Goal: Task Accomplishment & Management: Manage account settings

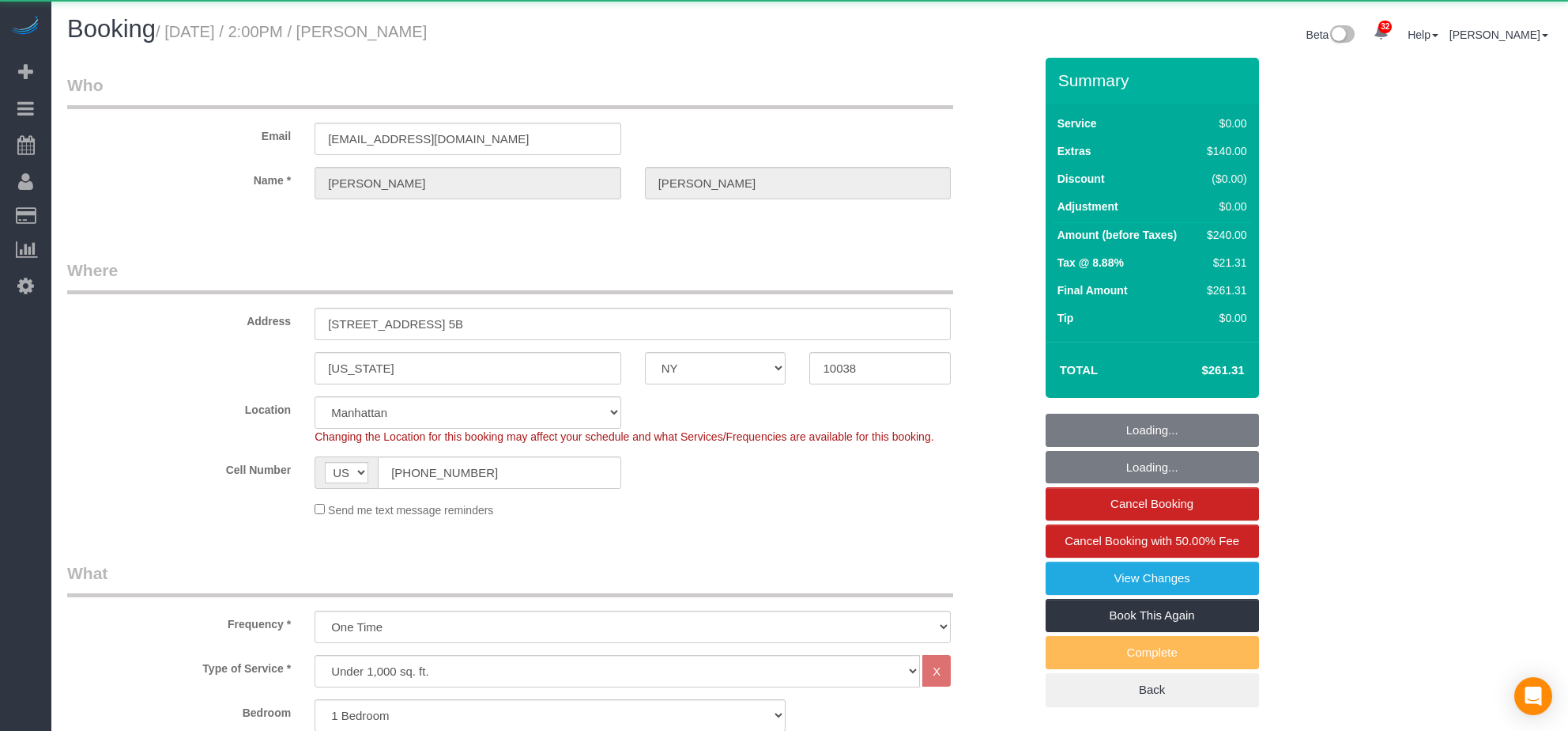
select select "NY"
select select "1"
select select "object:1064"
select select "string:stripe-pm_1SD8a34VGloSiKo7HT2DnPb1"
select select "1"
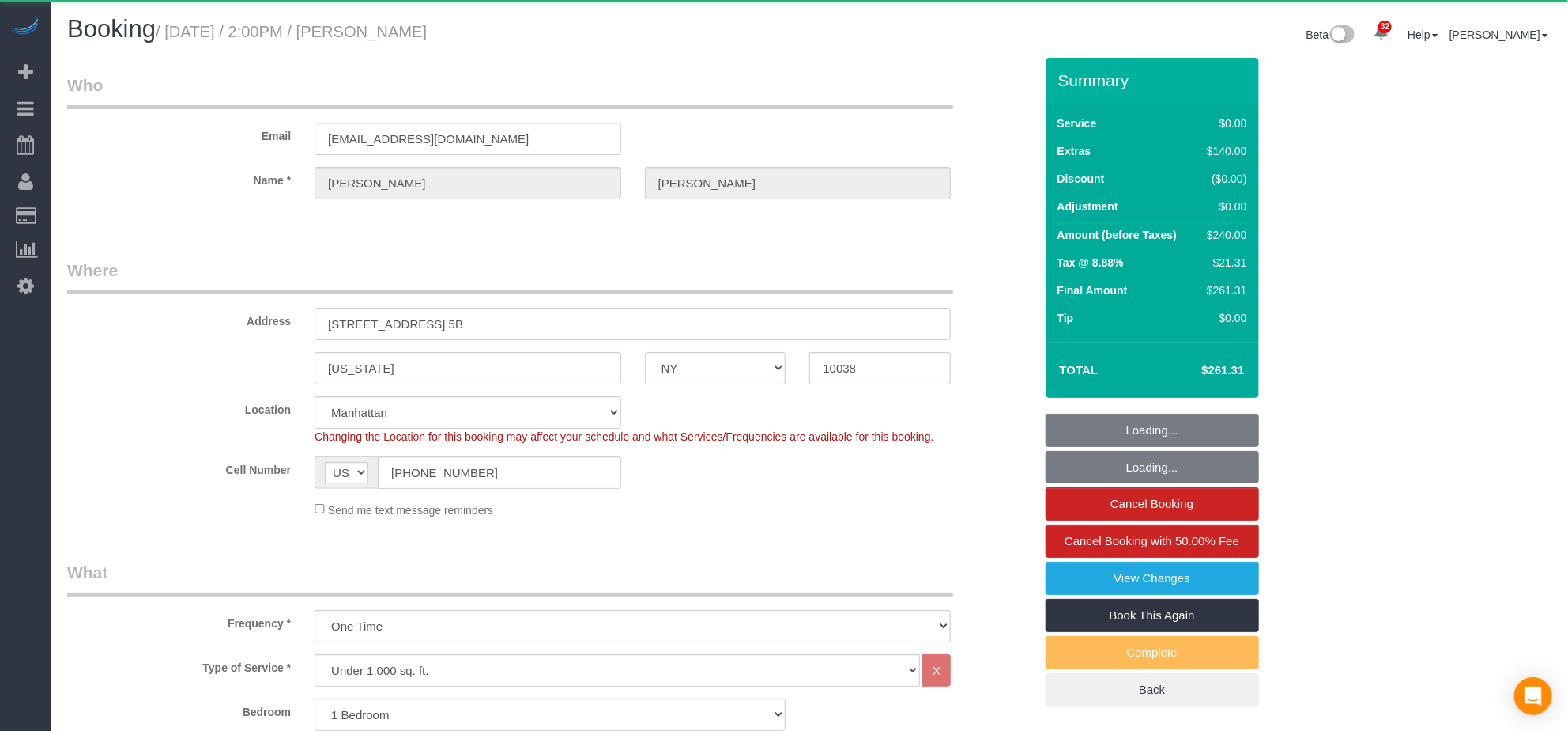
select select "spot1"
select select "number:59"
select select "number:73"
select select "number:15"
select select "number:5"
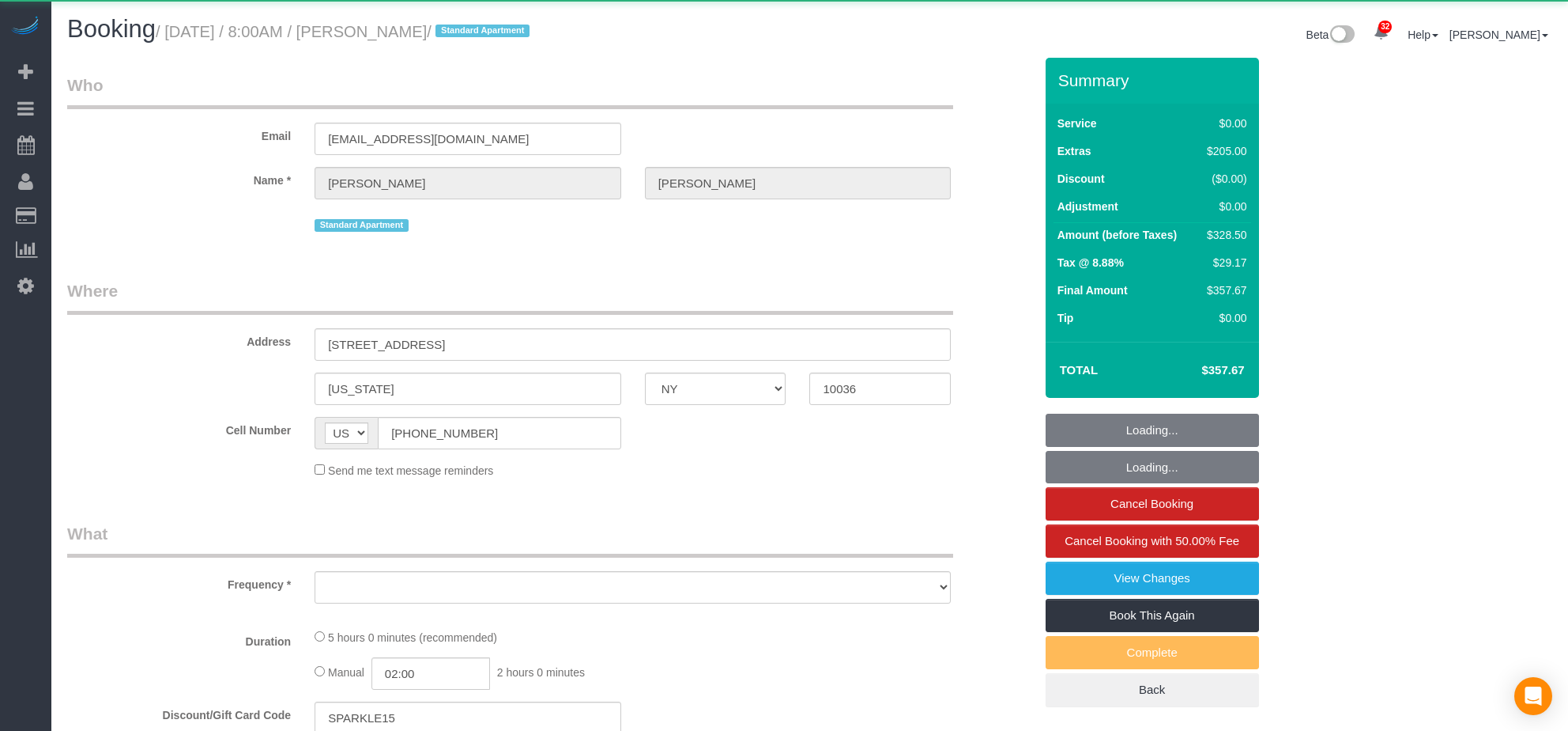
select select "NY"
select select "object:823"
select select "string:stripe-pm_1RzKk84VGloSiKo7bgUNgTTV"
select select "1"
select select "spot1"
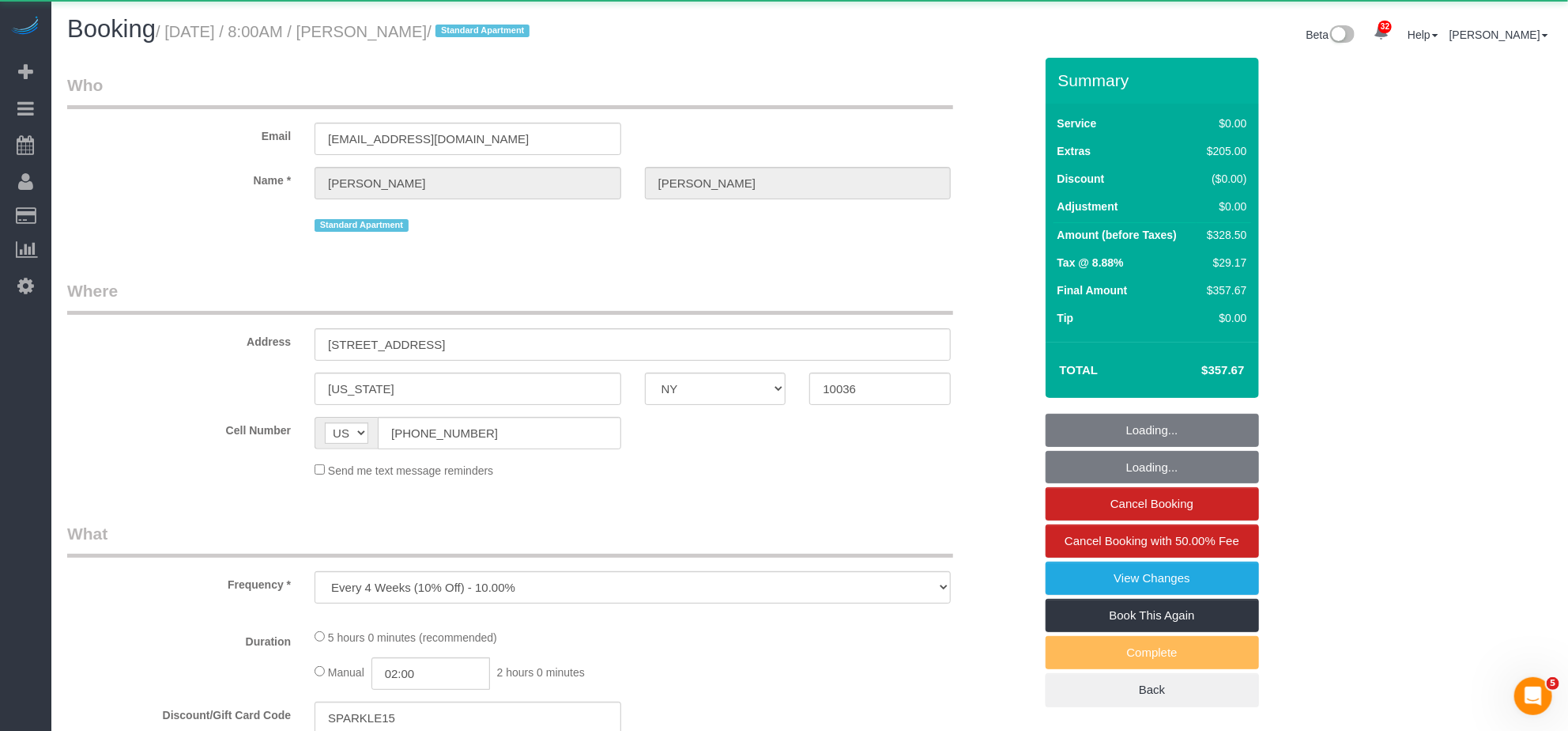
select select "number:56"
select select "number:79"
select select "number:15"
select select "number:6"
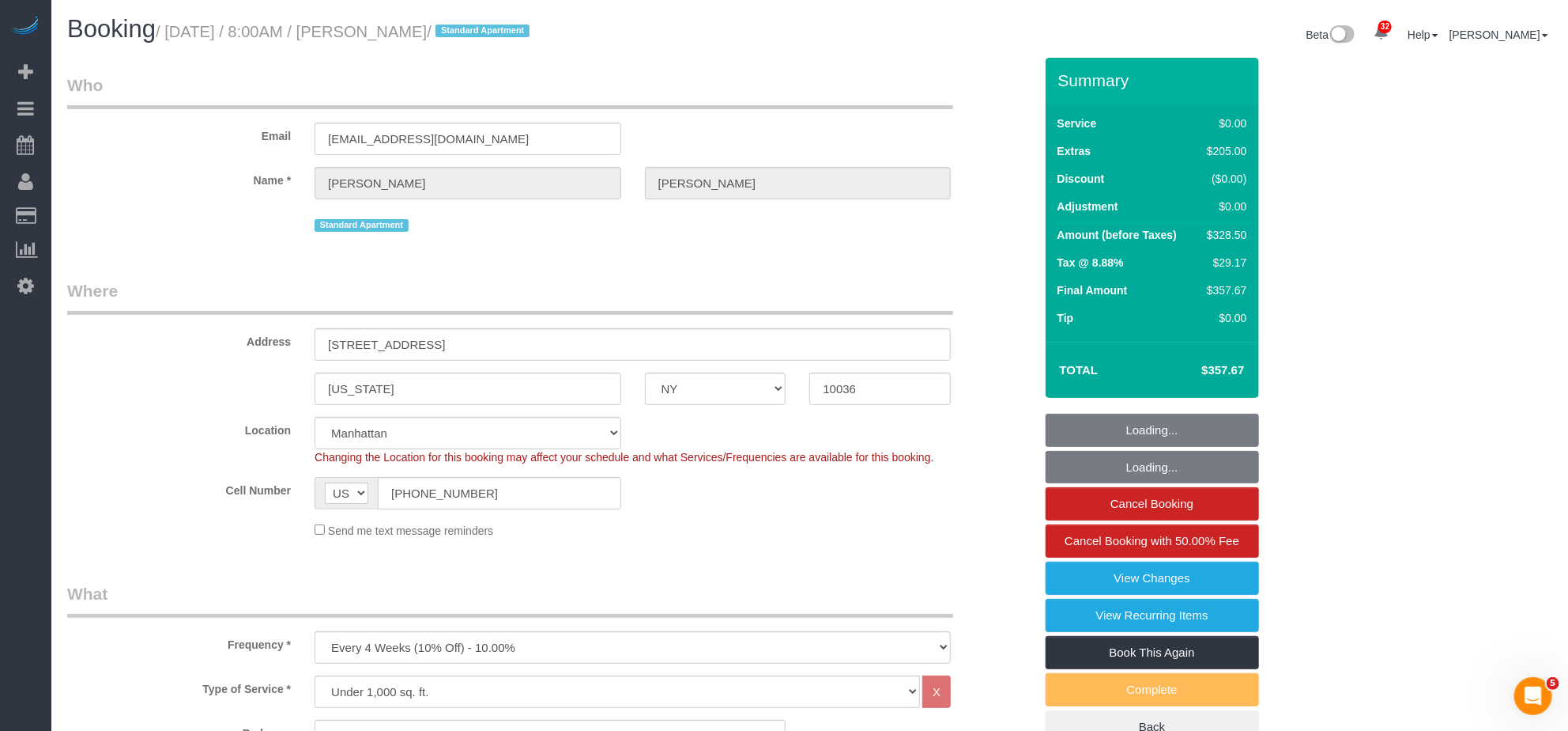
select select "spot37"
select select "1"
select select "object:1508"
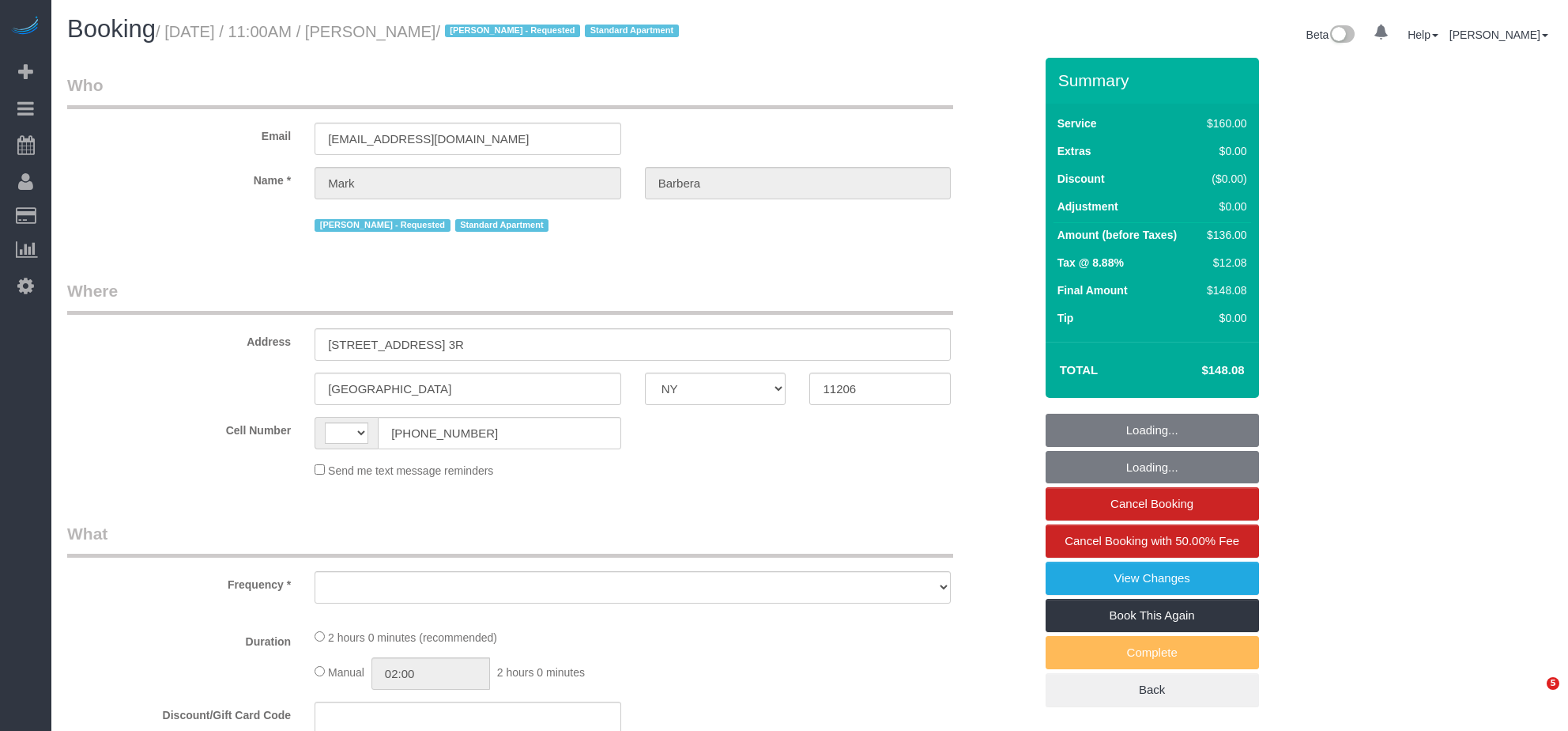
select select "NY"
select select "object:456"
select select "spot1"
select select "string:US"
select select "number:89"
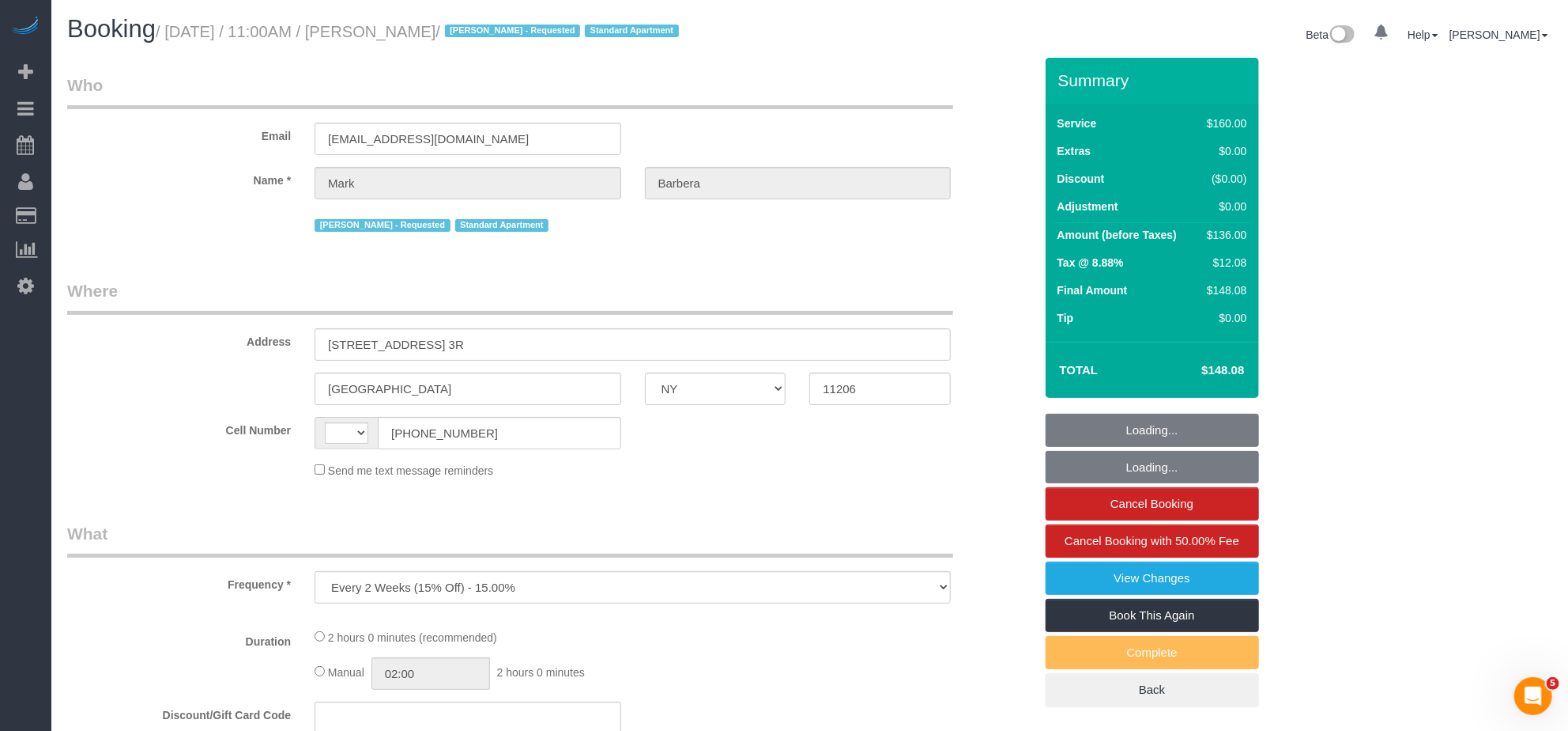
select select "number:90"
select select "number:15"
select select "number:5"
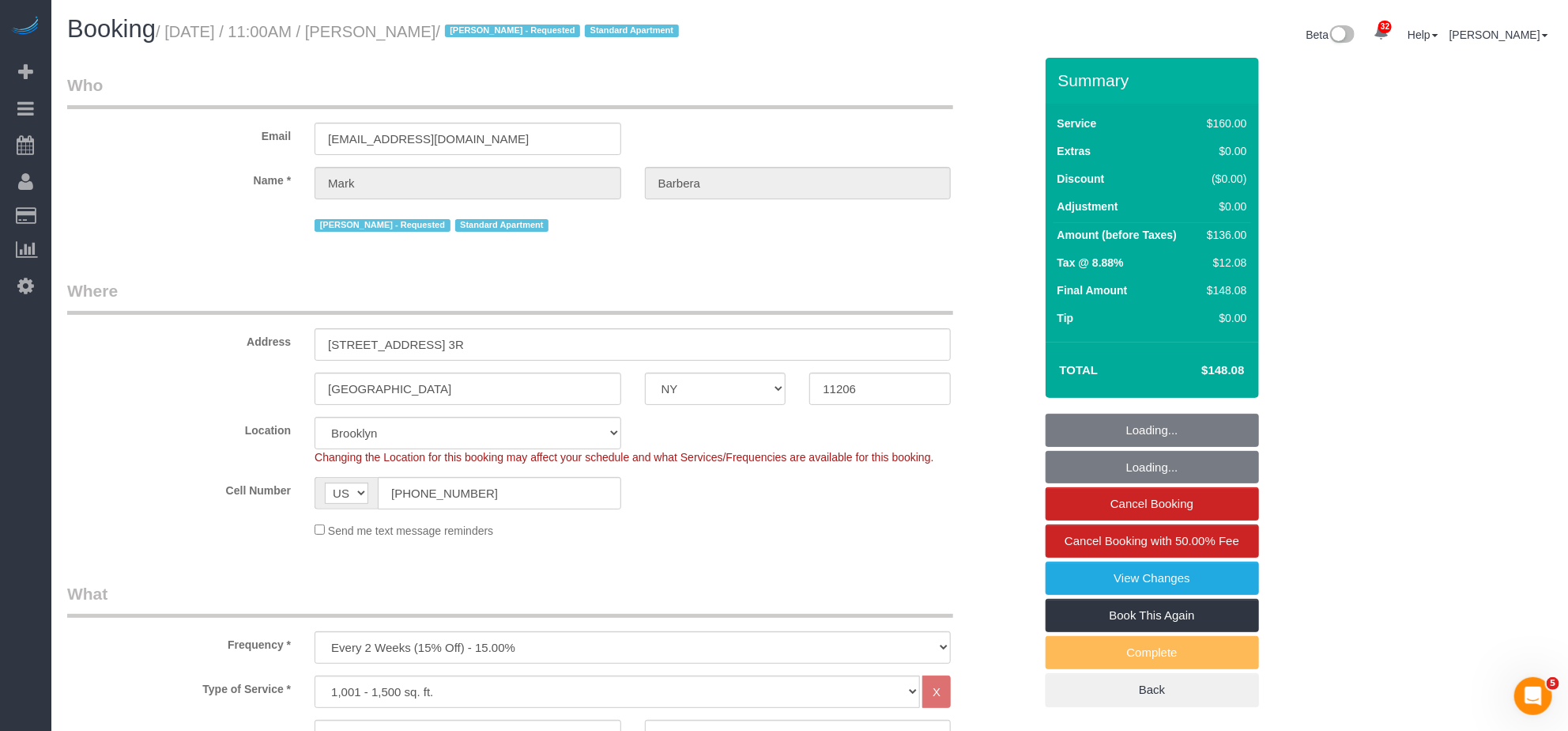
select select "string:stripe-pm_1Mo8EL4VGloSiKo7RoYxd5JT"
select select "object:1408"
select select "spot41"
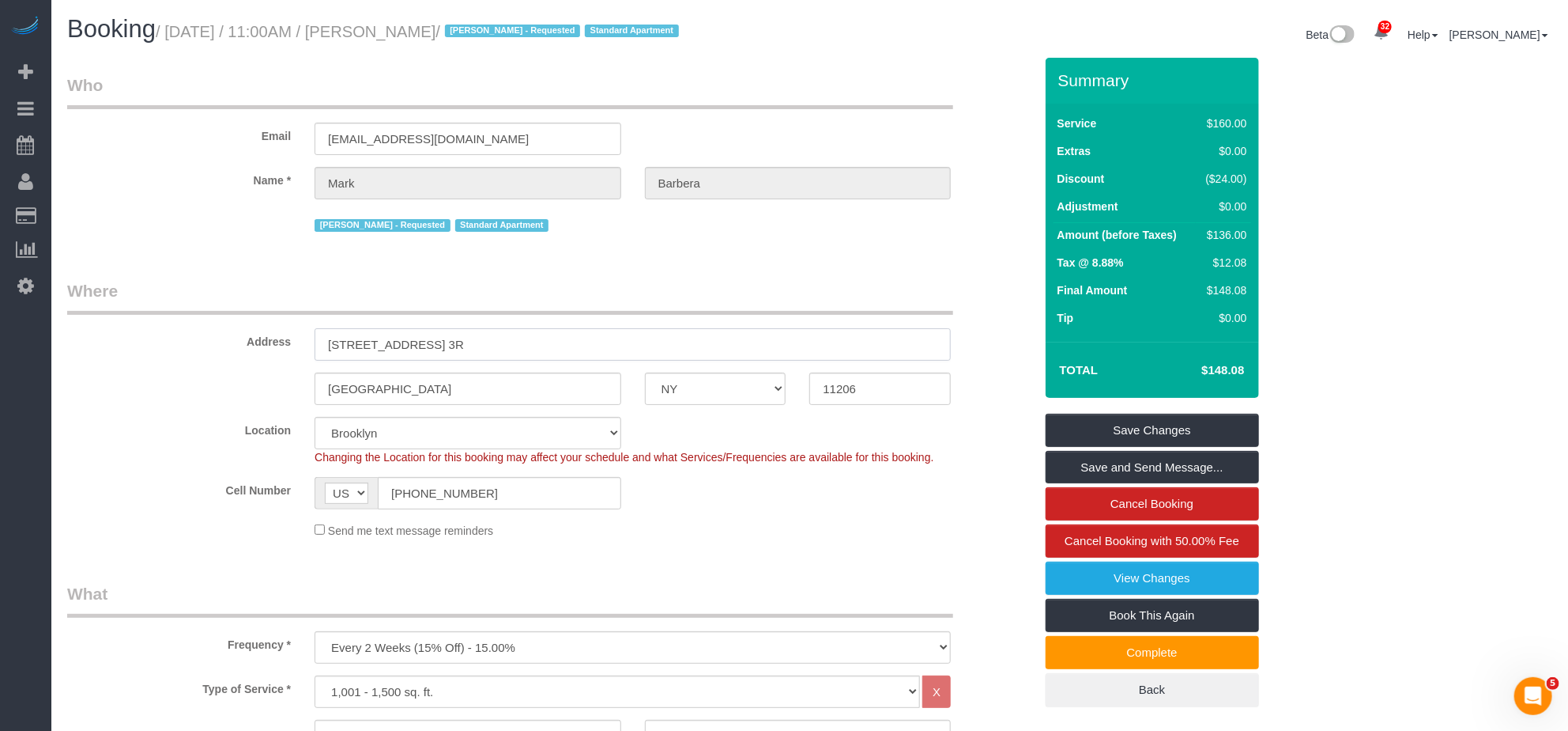
drag, startPoint x: 468, startPoint y: 341, endPoint x: 292, endPoint y: 346, distance: 176.1
click at [292, 346] on div "Address 19 Park Street, Apt. 3R" at bounding box center [550, 320] width 990 height 82
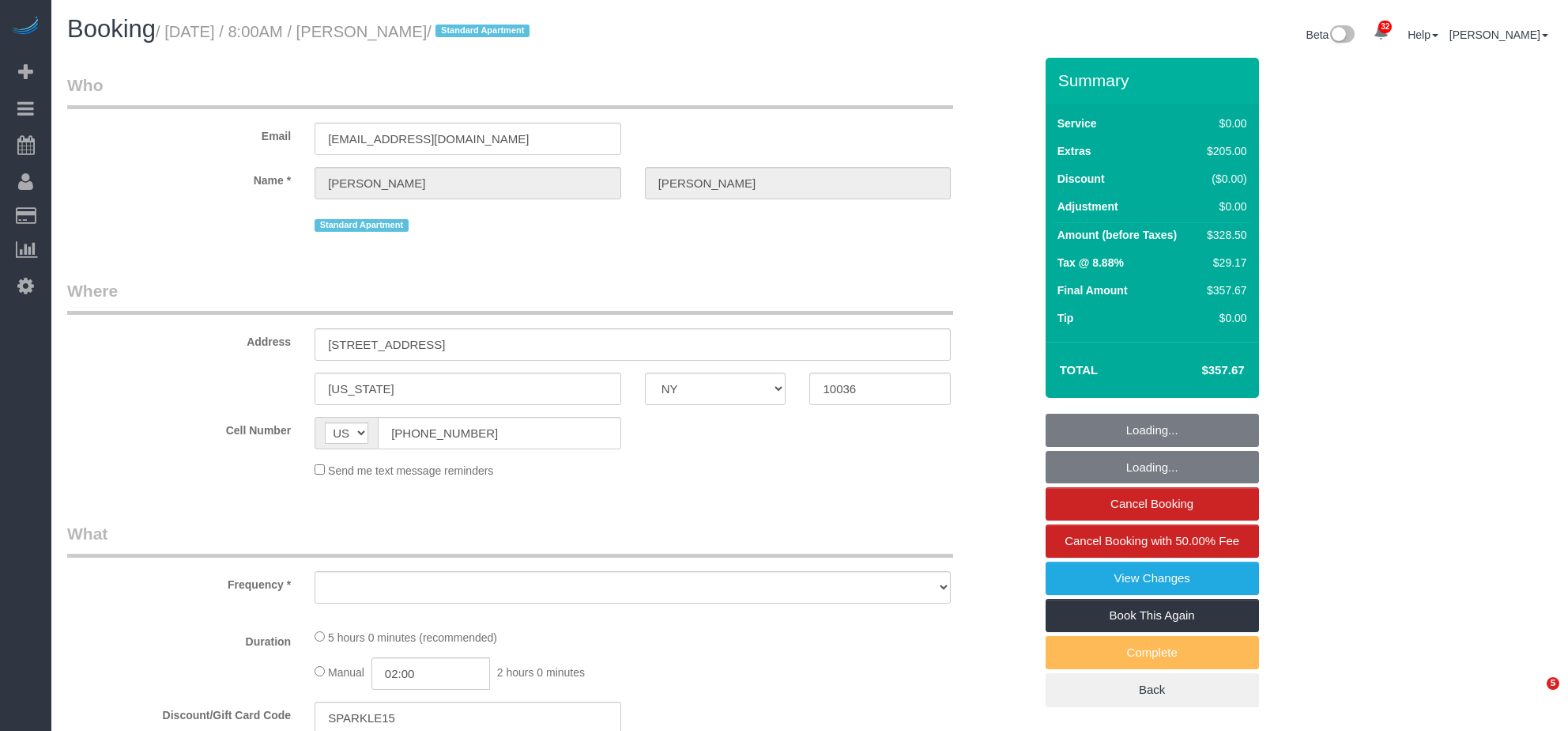
select select "NY"
select select "object:928"
select select "1"
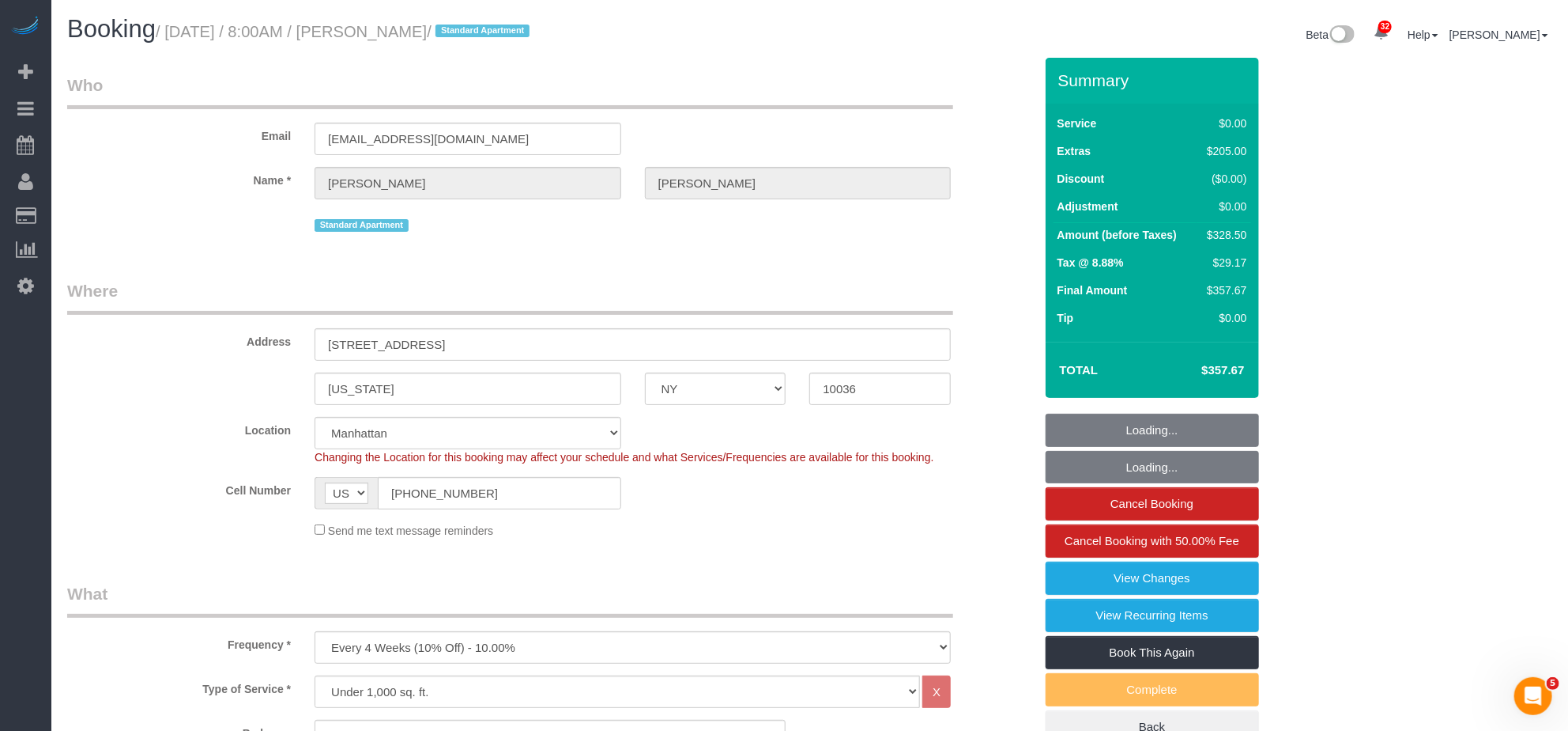
select select "string:stripe-pm_1RzKk84VGloSiKo7bgUNgTTV"
select select "1"
select select "object:1119"
select select "number:56"
select select "number:79"
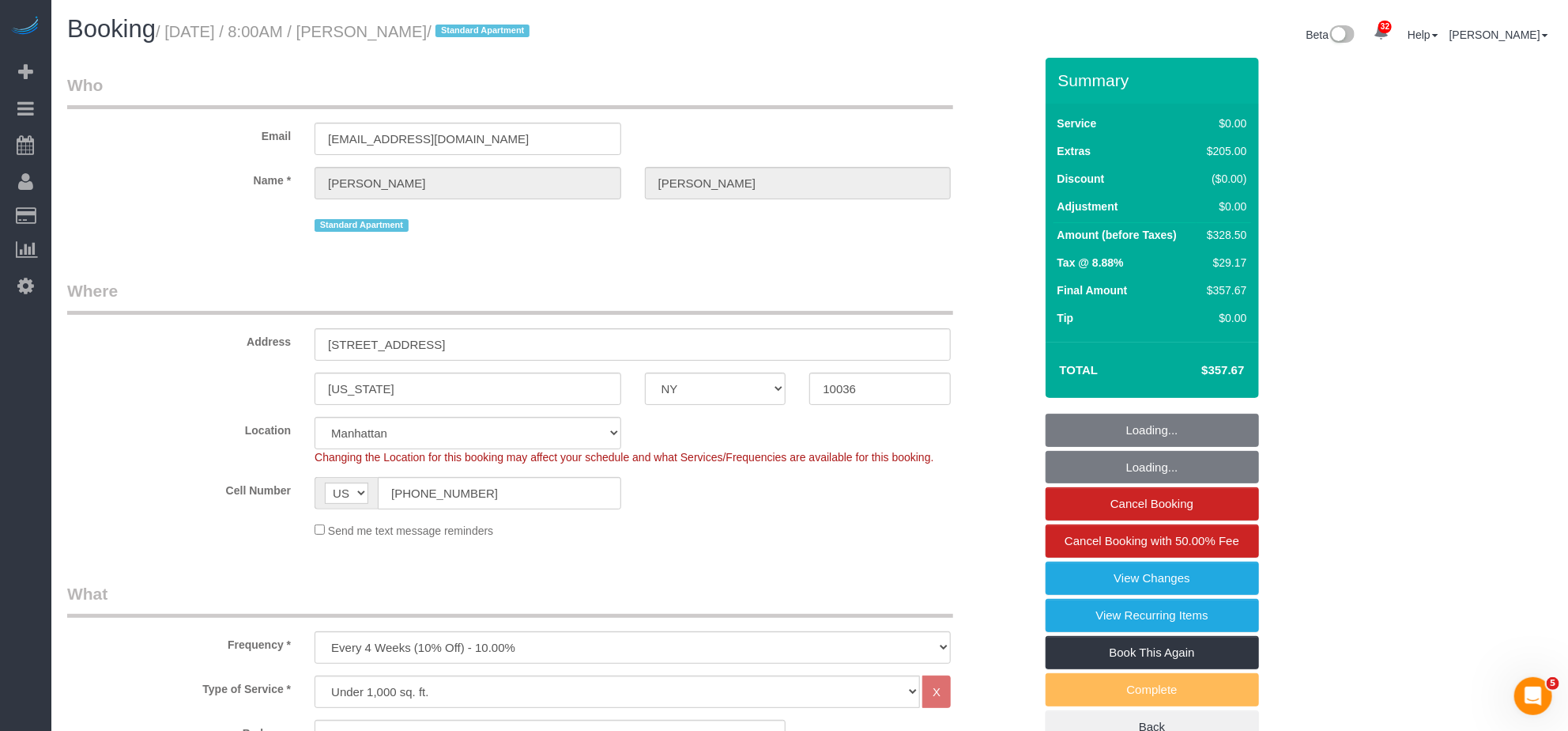
select select "number:15"
select select "number:6"
select select "spot1"
drag, startPoint x: 534, startPoint y: 354, endPoint x: 354, endPoint y: 350, distance: 180.0
click at [252, 354] on div "Address 620 West 42nd Street, Apt S-55C" at bounding box center [550, 320] width 990 height 82
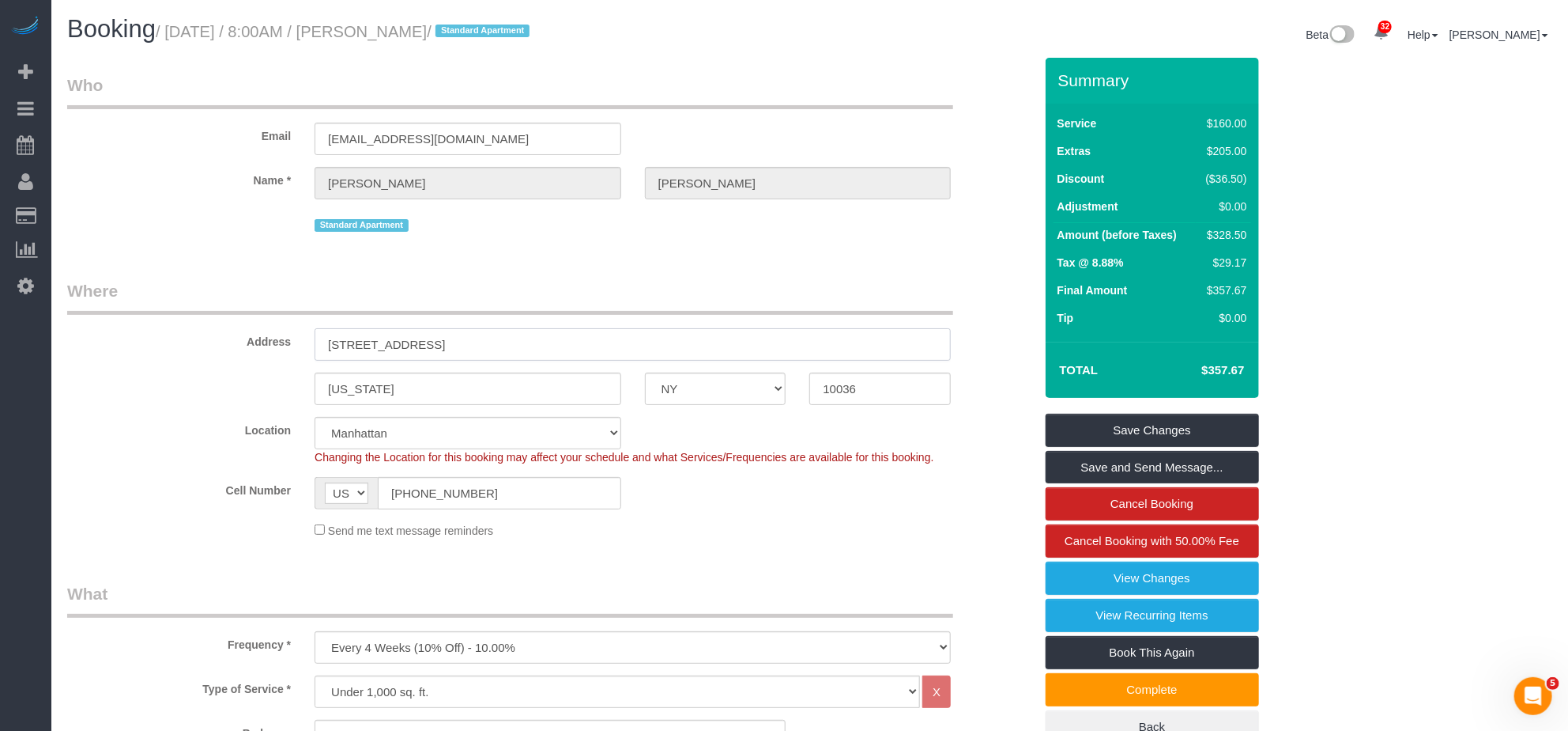
drag, startPoint x: 503, startPoint y: 349, endPoint x: 182, endPoint y: 351, distance: 321.0
click at [180, 352] on div "Address 620 West 42nd Street, Apt S-55C" at bounding box center [550, 320] width 990 height 82
drag, startPoint x: 356, startPoint y: 348, endPoint x: 260, endPoint y: 345, distance: 96.0
click at [260, 345] on div "Address 620 West 42nd Street, Apt S-55C" at bounding box center [550, 320] width 990 height 82
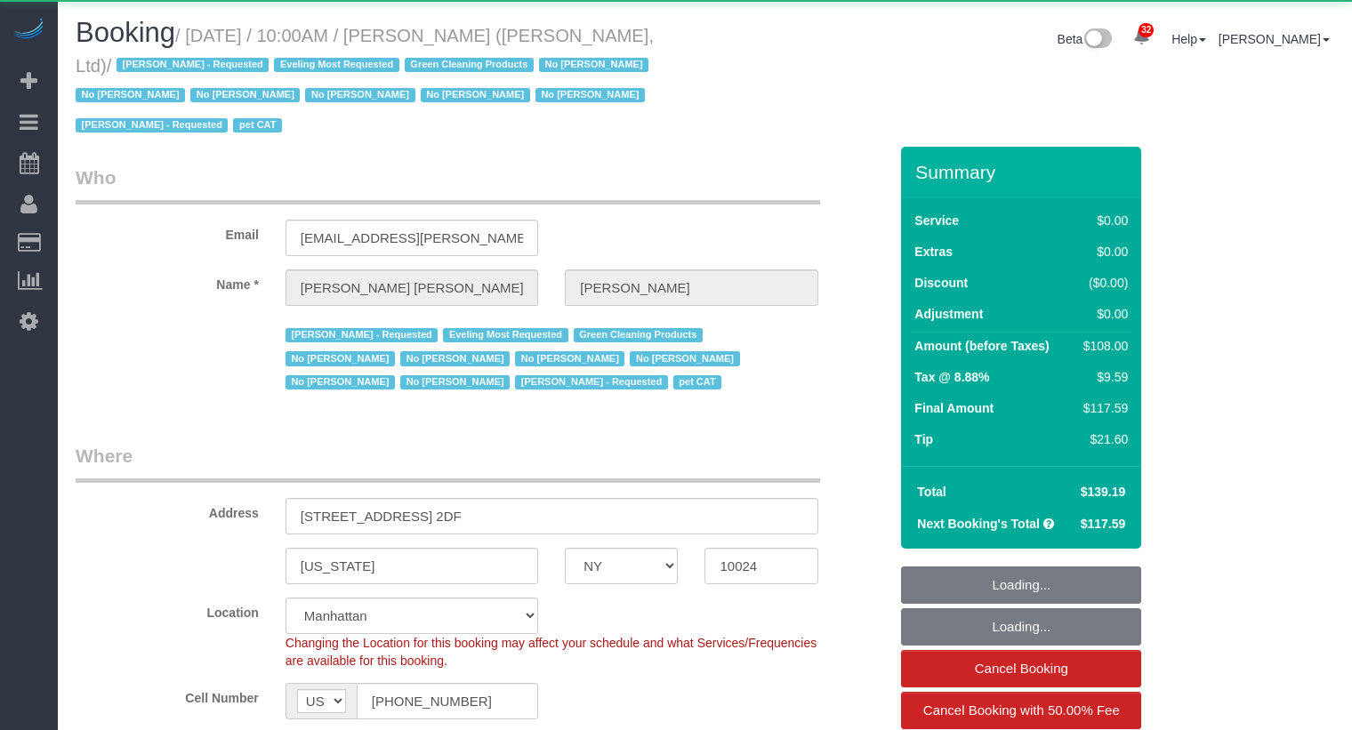
select select "NY"
select select "number:59"
select select "number:76"
select select "number:14"
select select "number:7"
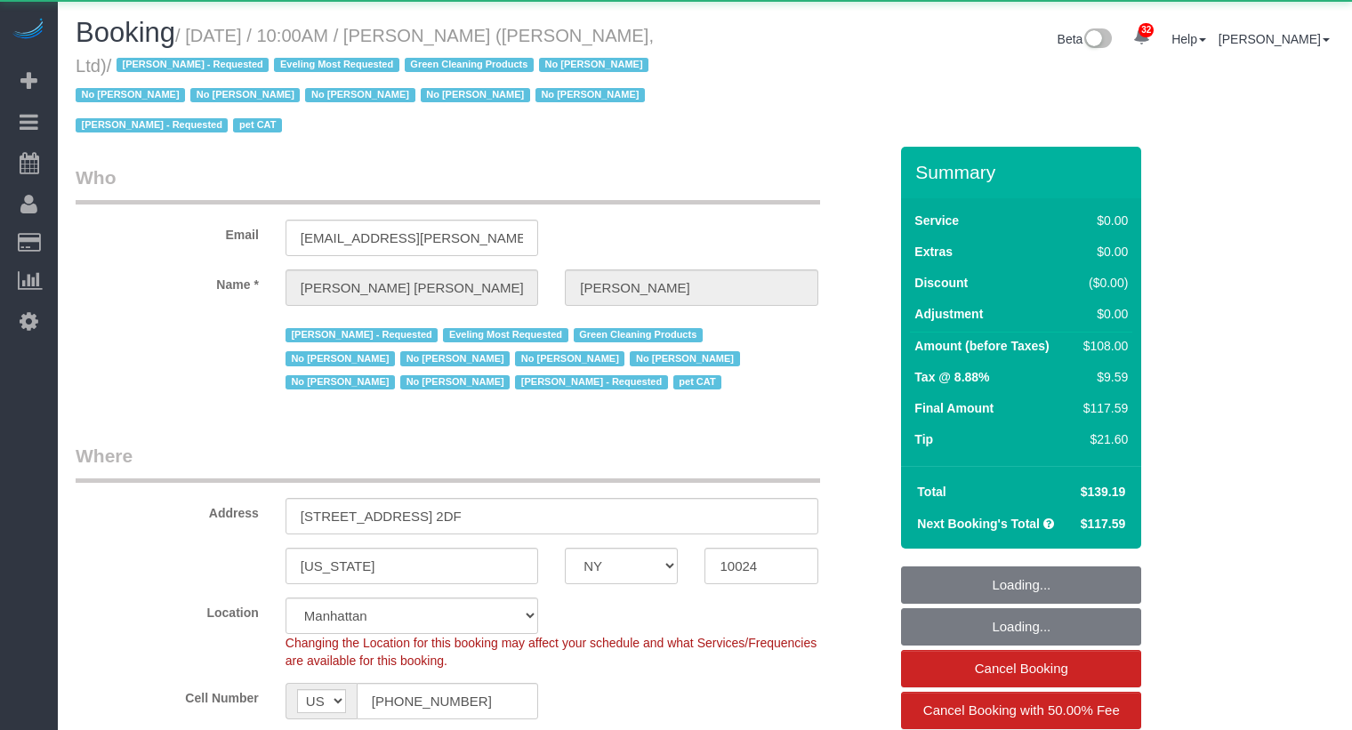
select select "number:21"
select select "object:1239"
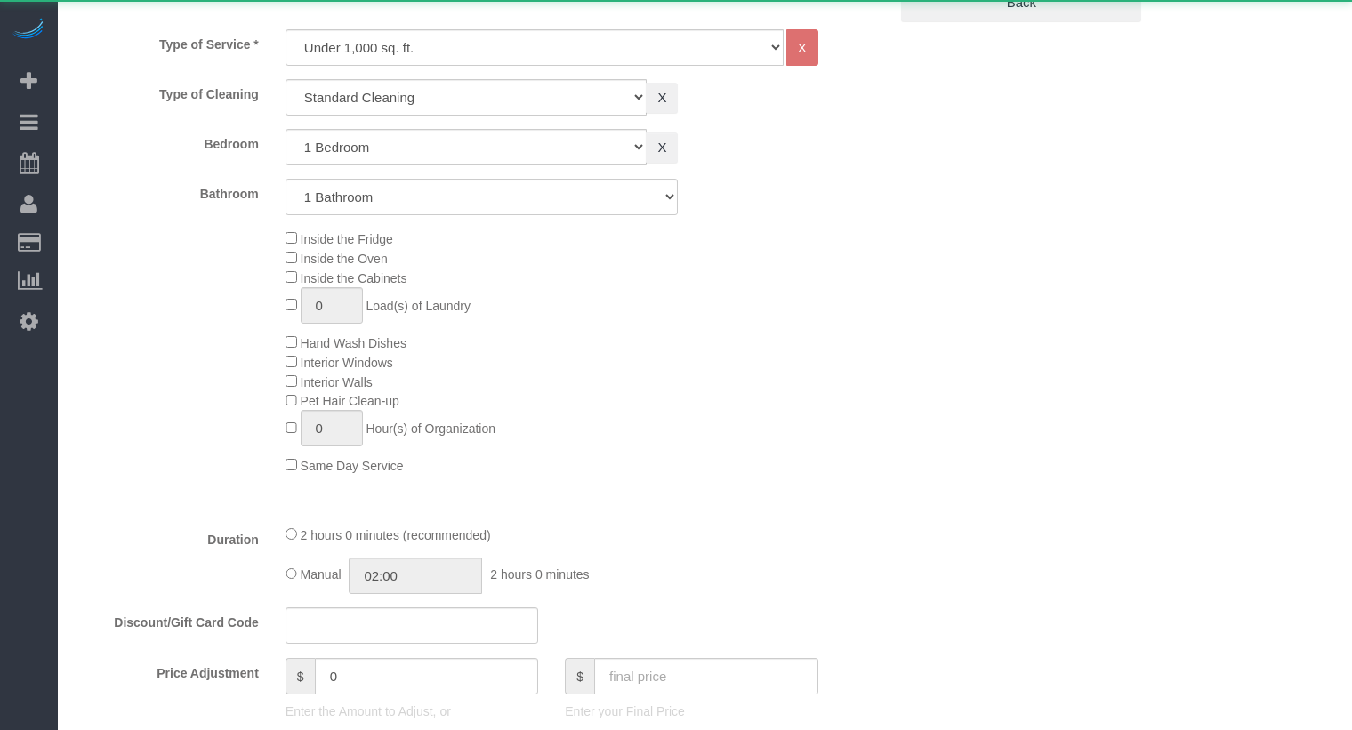
select select "string:stripe-pm_1FqQkl4VGloSiKo7nqxPTwDY"
select select "22223"
select select "1"
select select "spot1"
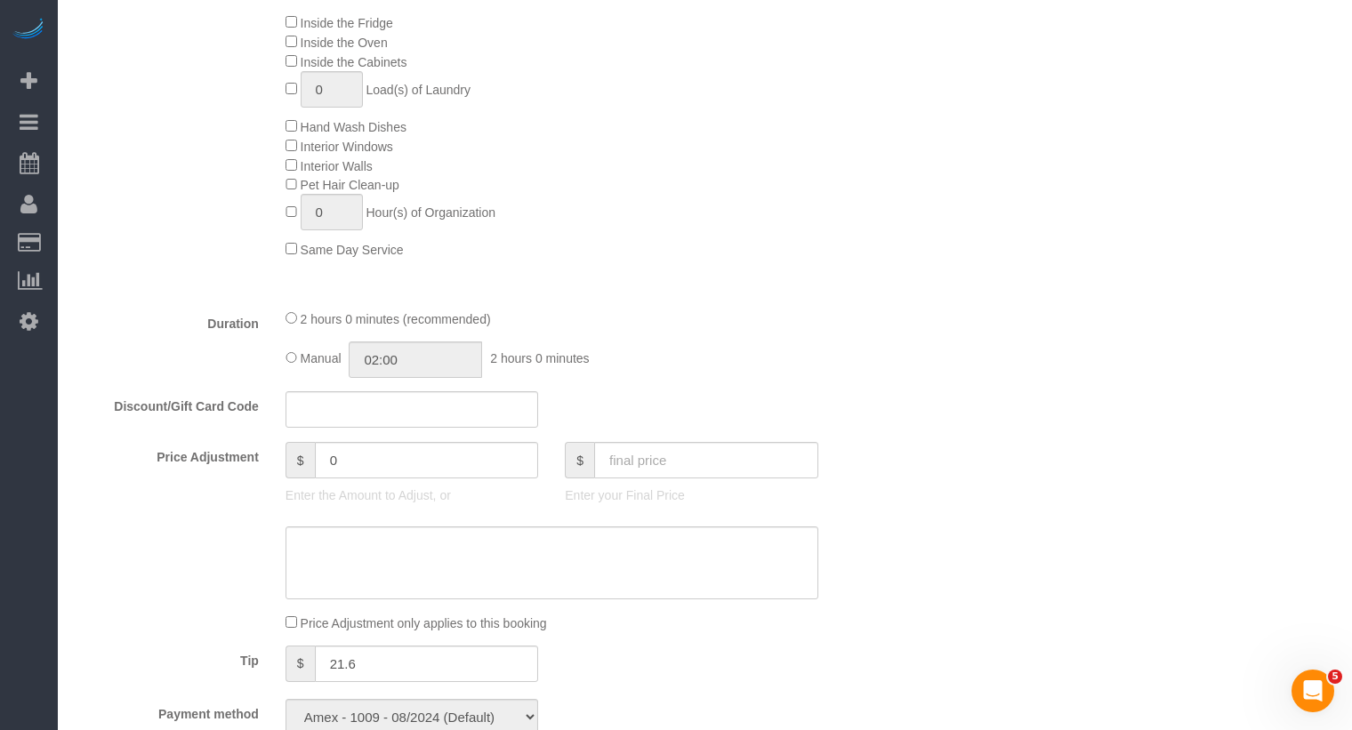
scroll to position [1170, 0]
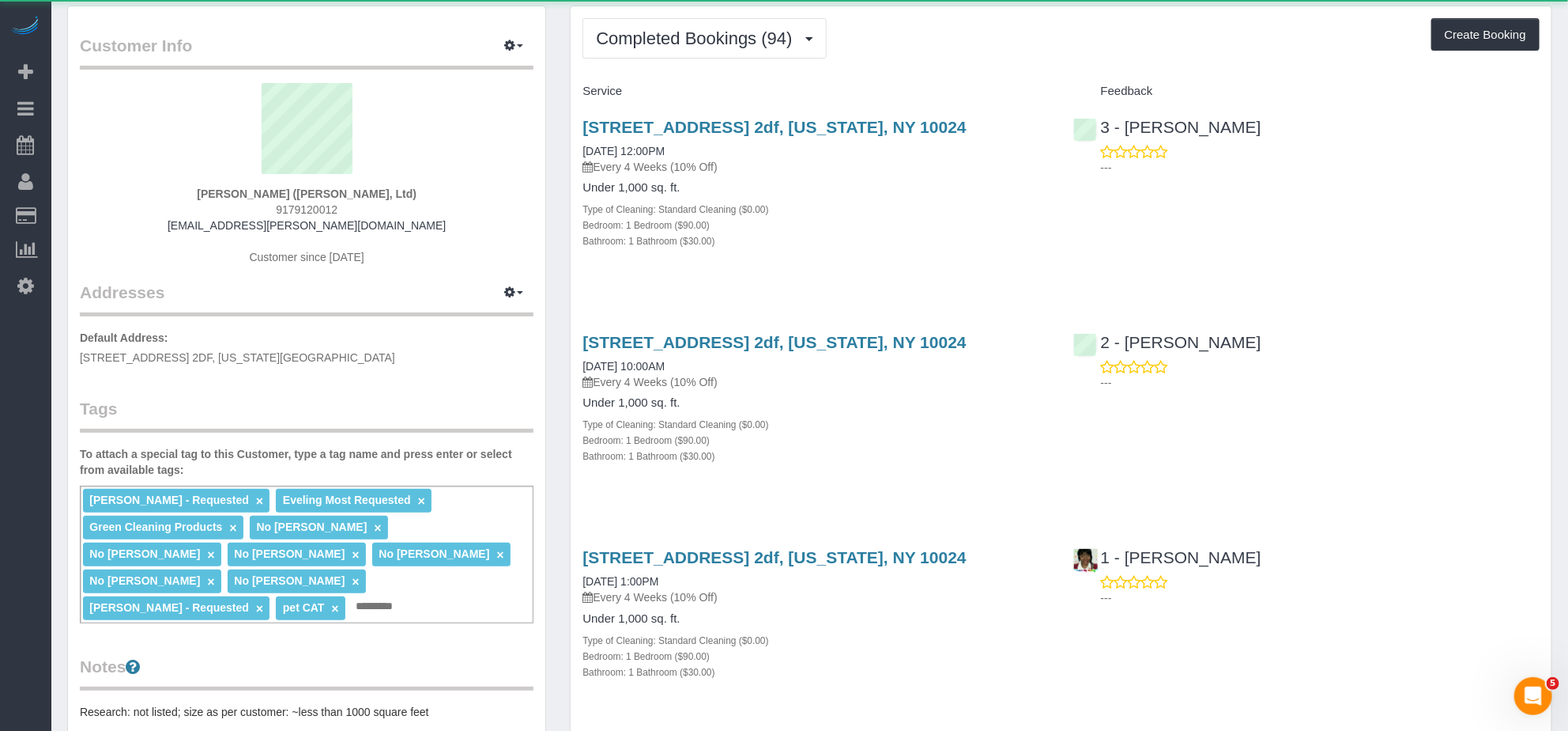
scroll to position [108, 0]
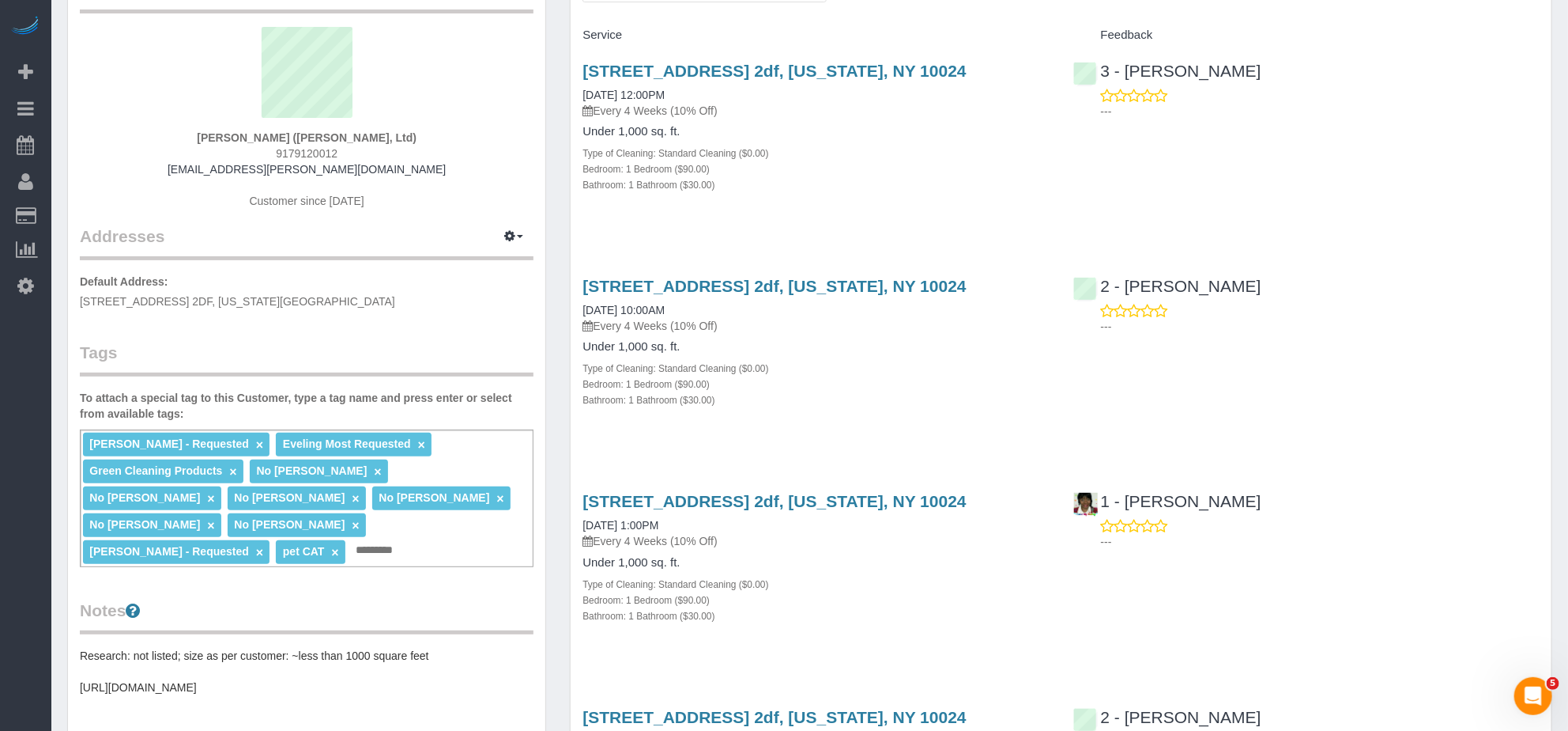
click at [966, 372] on div "Type of Cleaning: Standard Cleaning ($0.00)" at bounding box center [815, 368] width 467 height 16
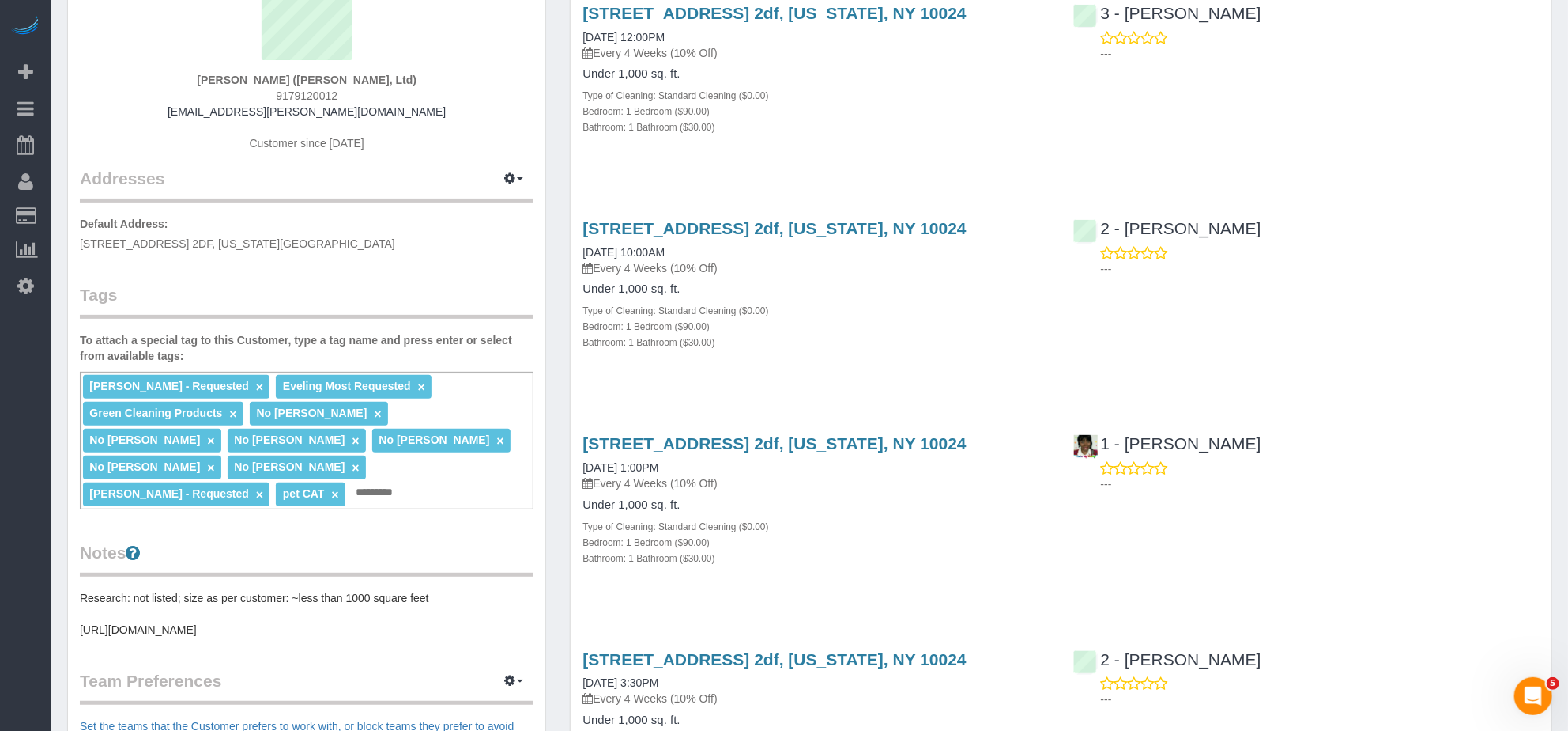
scroll to position [0, 0]
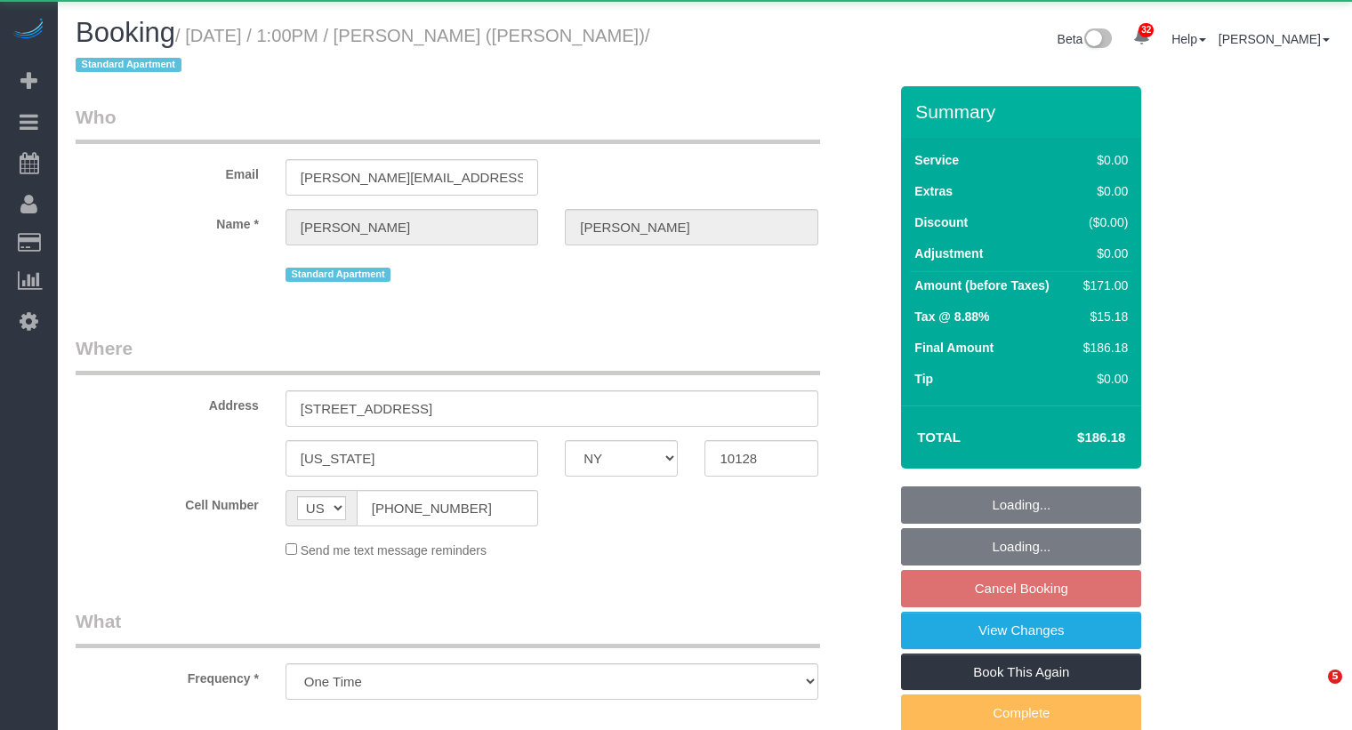
select select "NY"
select select "object:1068"
select select "string:stripe-pm_1RcBkG4VGloSiKo7WqXtSrcb"
select select "spot5"
select select "number:89"
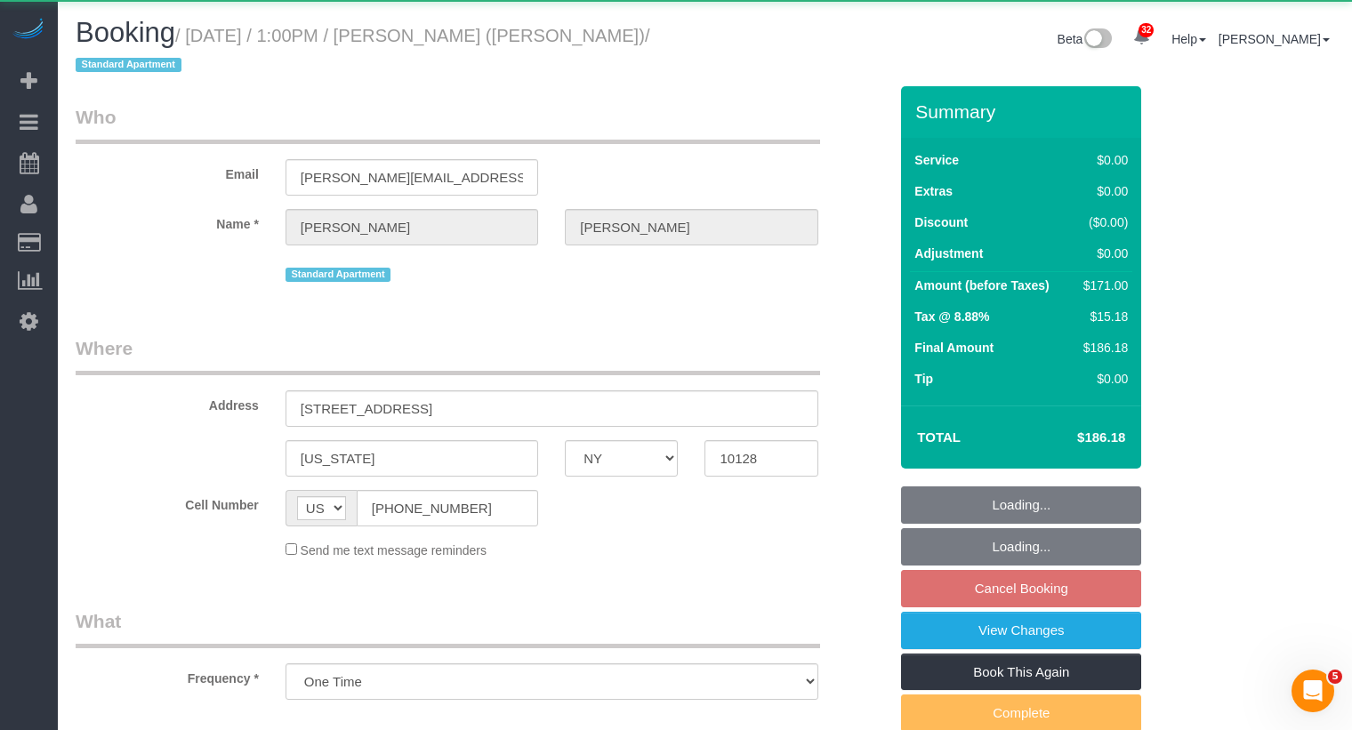
select select "number:90"
select select "number:15"
select select "number:5"
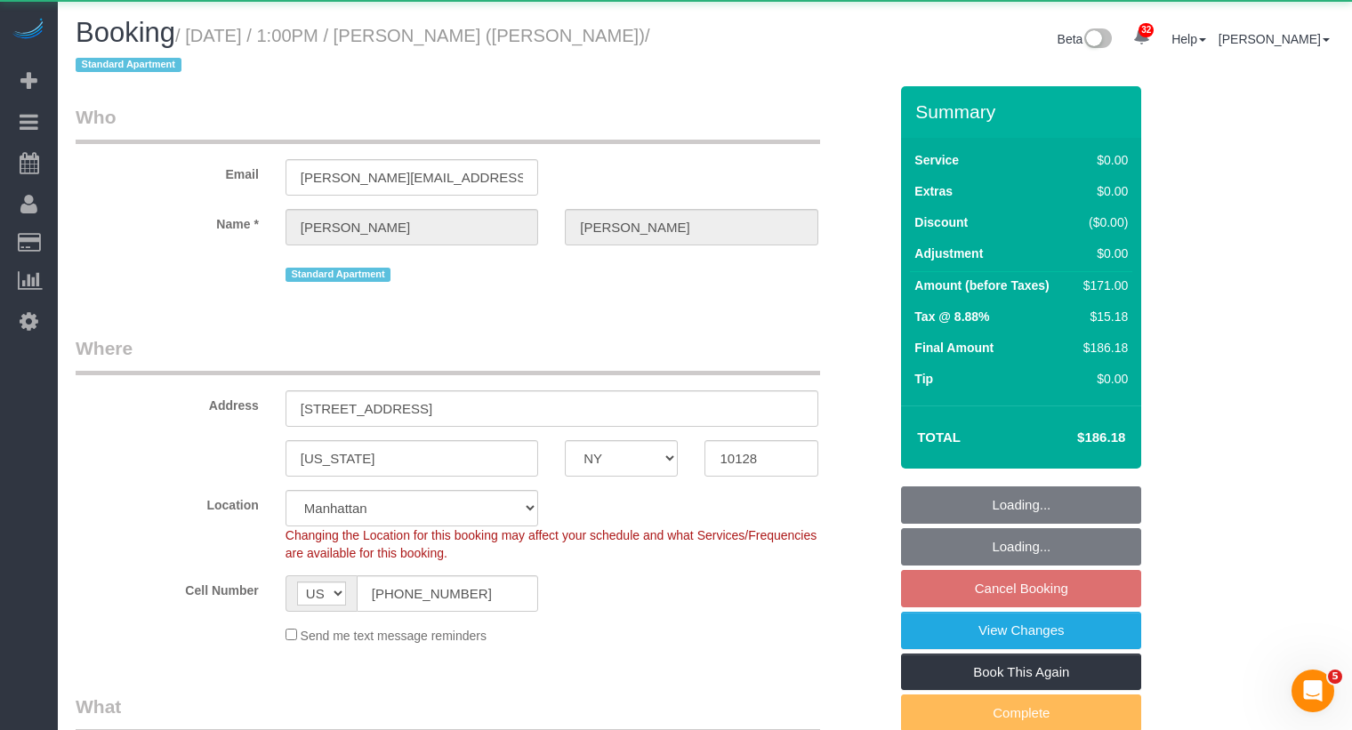
select select "2"
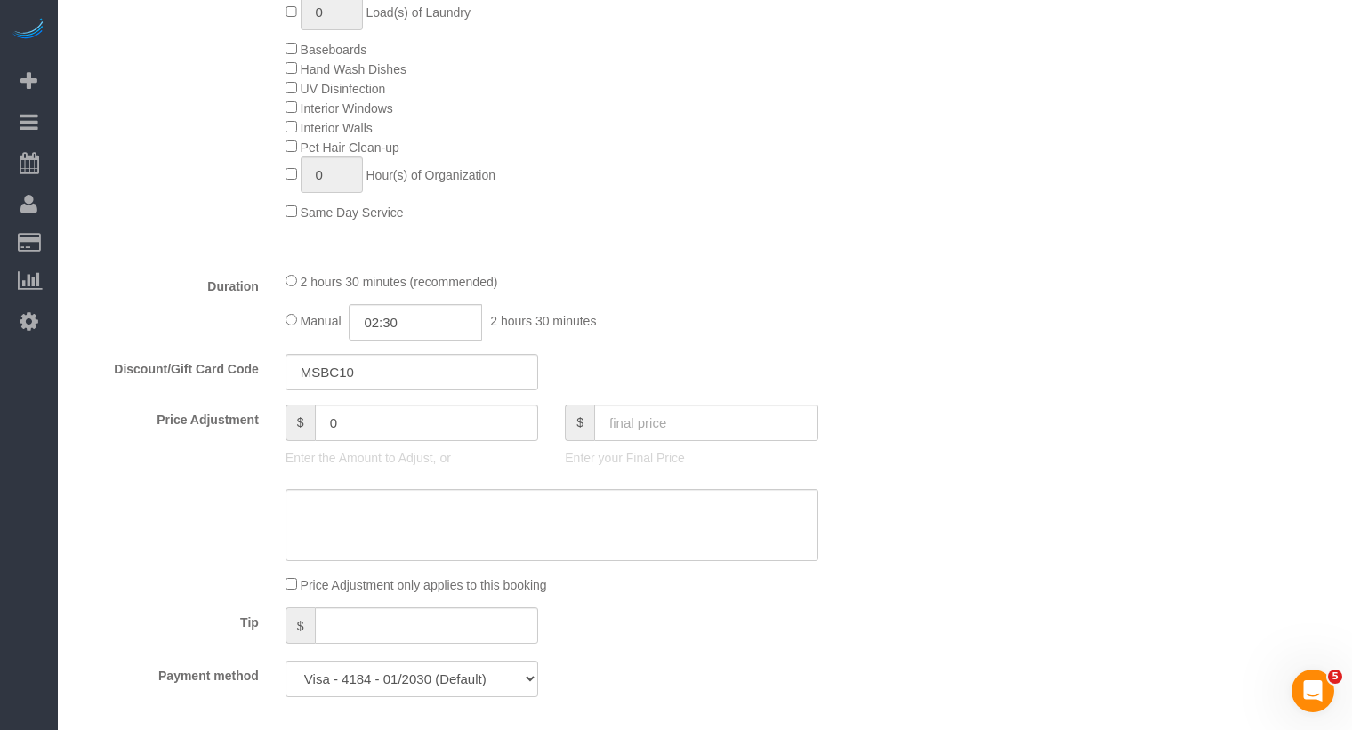
scroll to position [1811, 0]
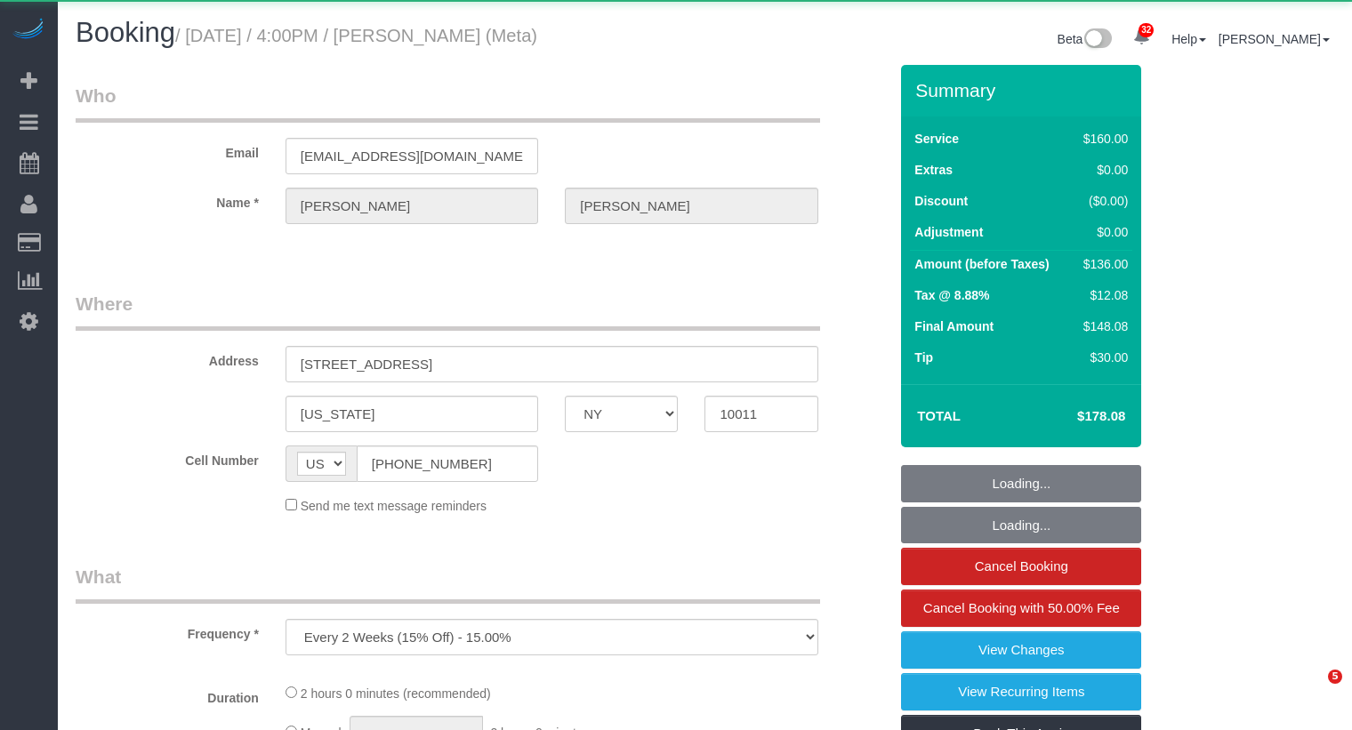
select select "NY"
select select "object:1041"
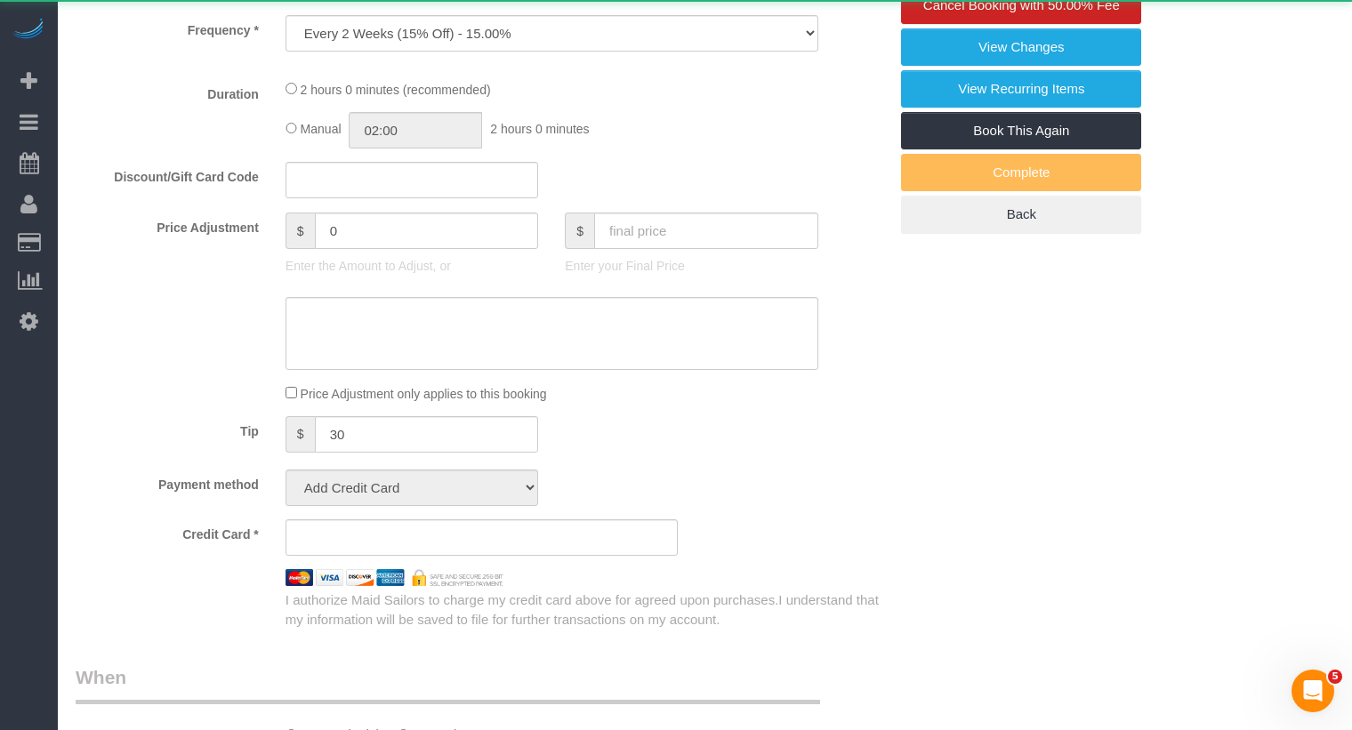
select select "spot1"
select select "number:89"
select select "number:90"
select select "number:15"
select select "number:7"
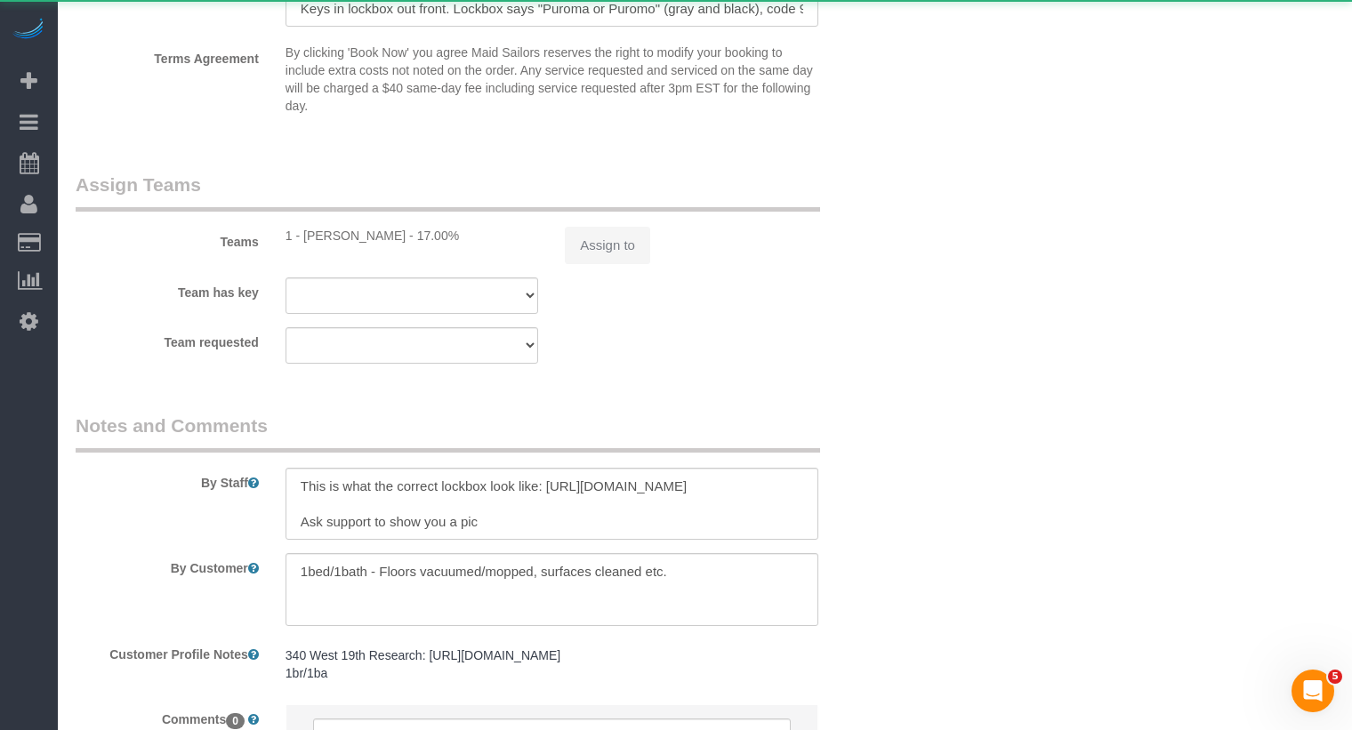
scroll to position [2070, 0]
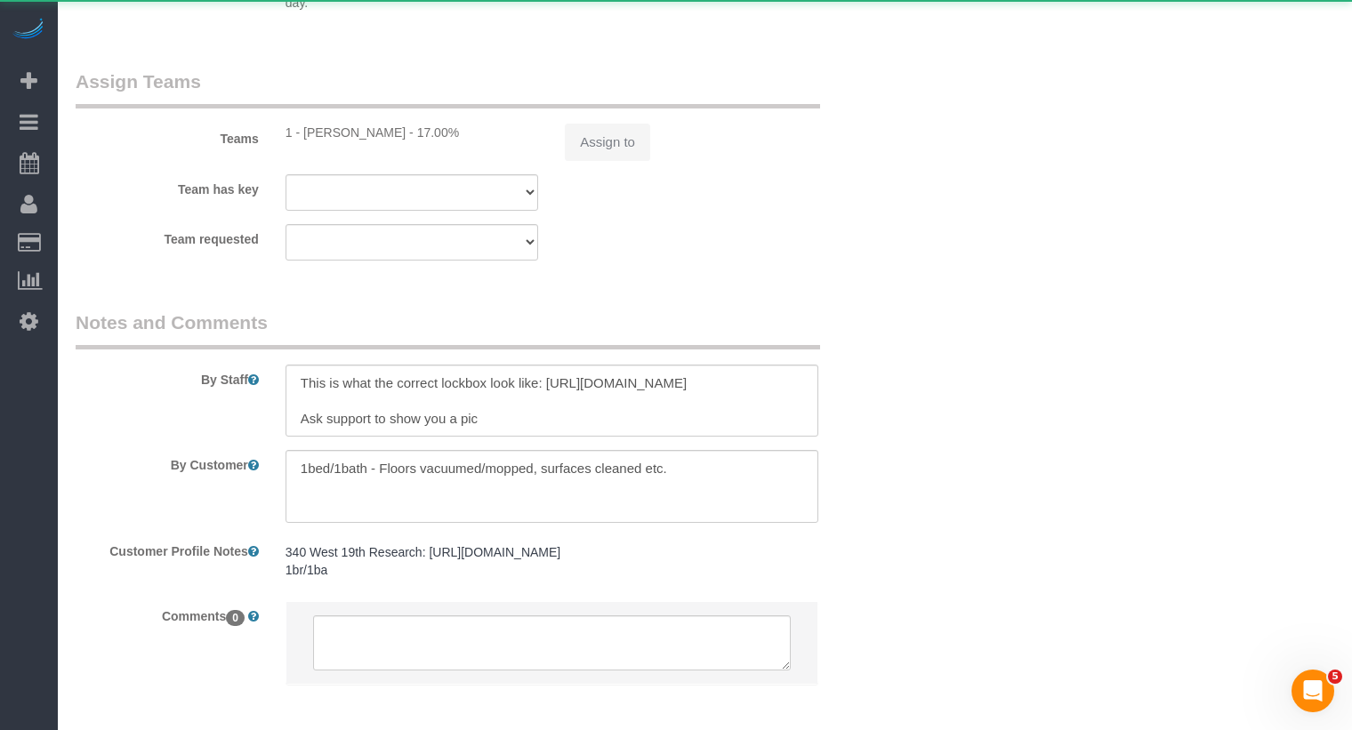
select select "string:stripe-pm_1OIdQF4VGloSiKo7VdHbKphS"
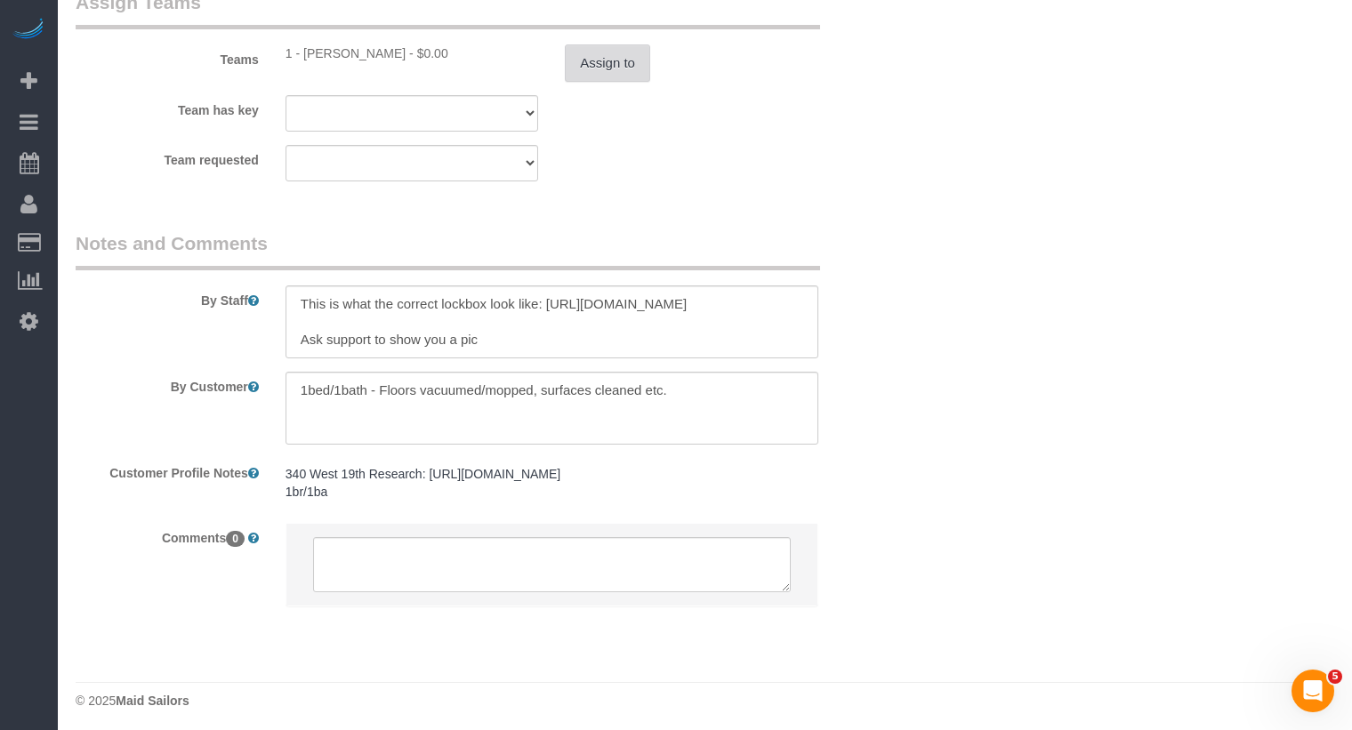
click at [622, 60] on button "Assign to" at bounding box center [607, 62] width 85 height 37
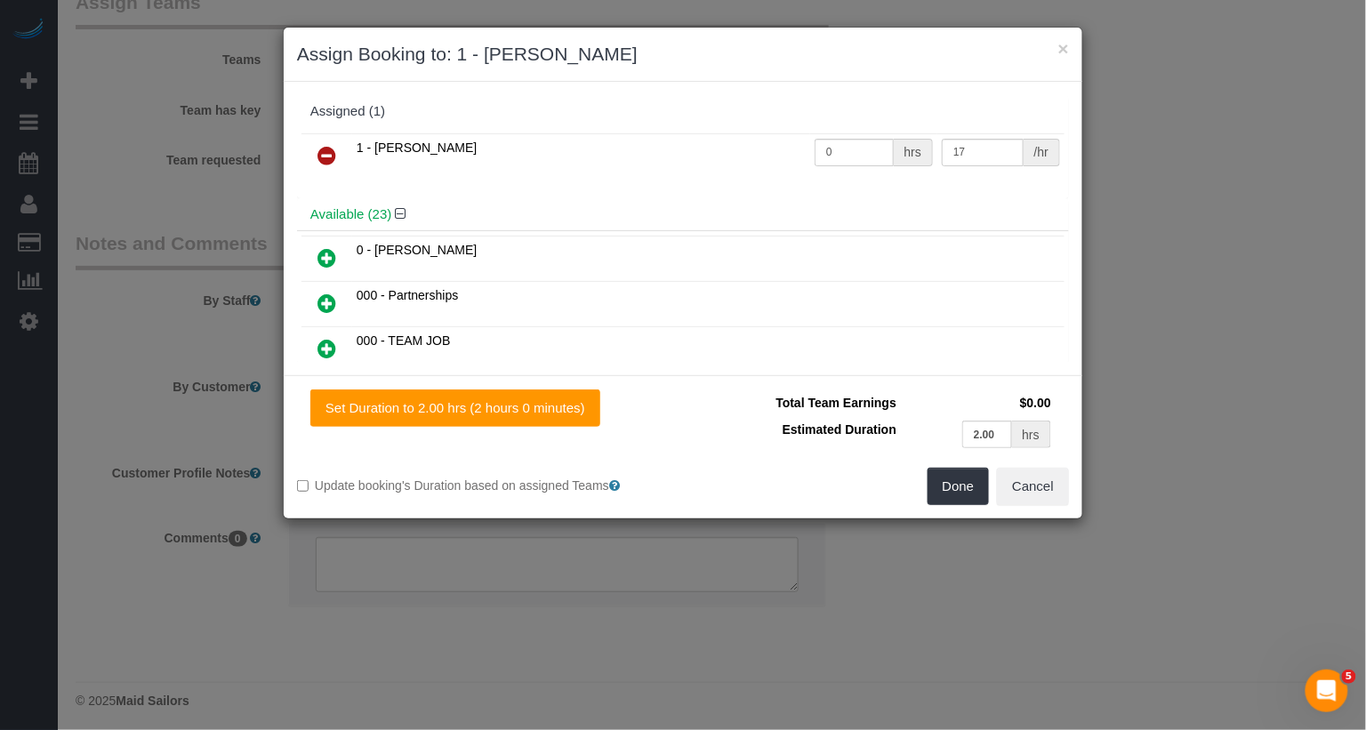
click at [335, 146] on link at bounding box center [327, 157] width 42 height 36
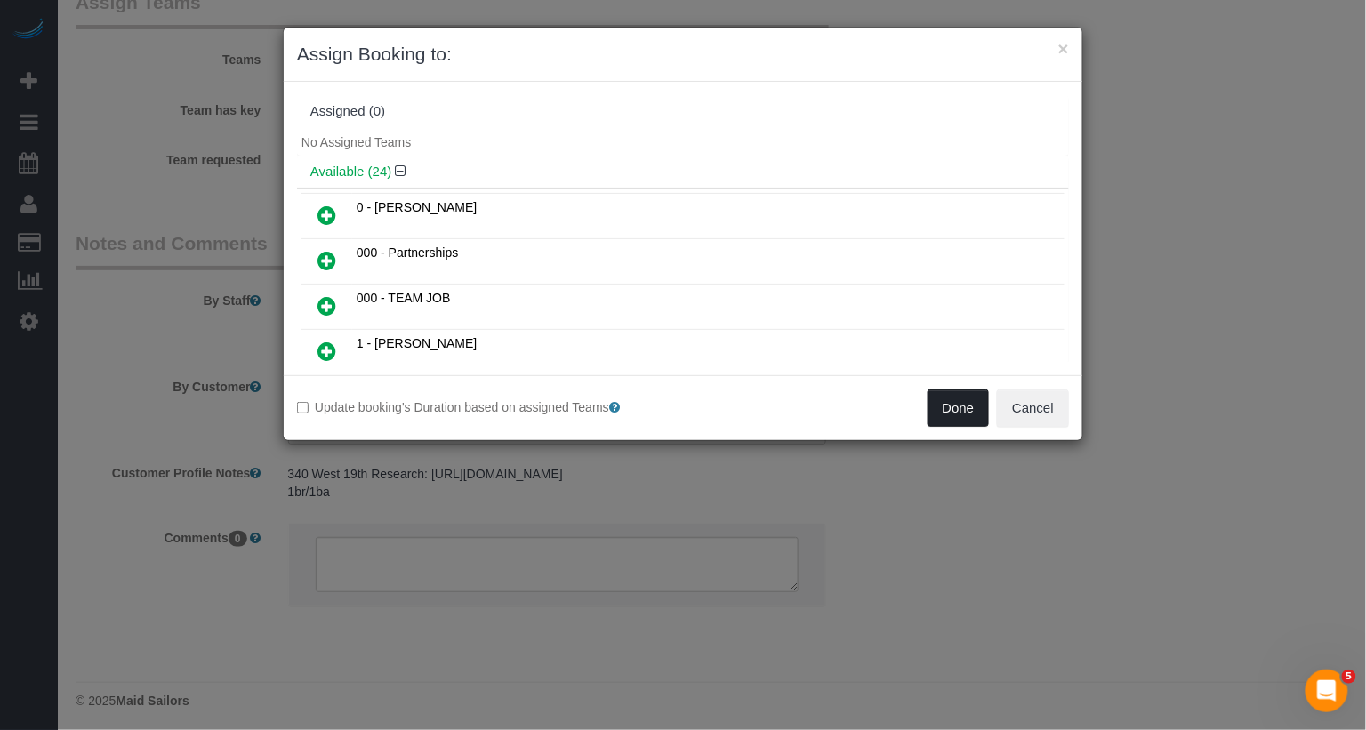
click at [969, 404] on button "Done" at bounding box center [958, 407] width 62 height 37
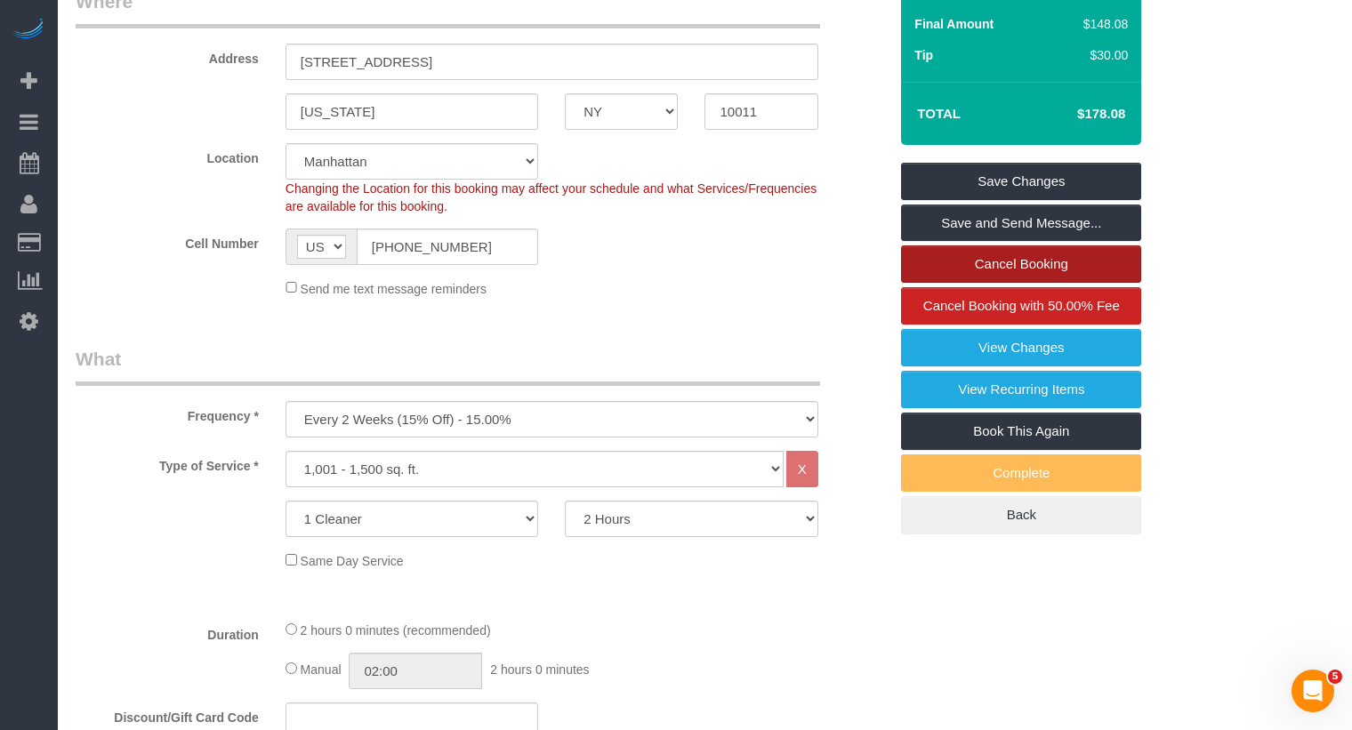
scroll to position [0, 0]
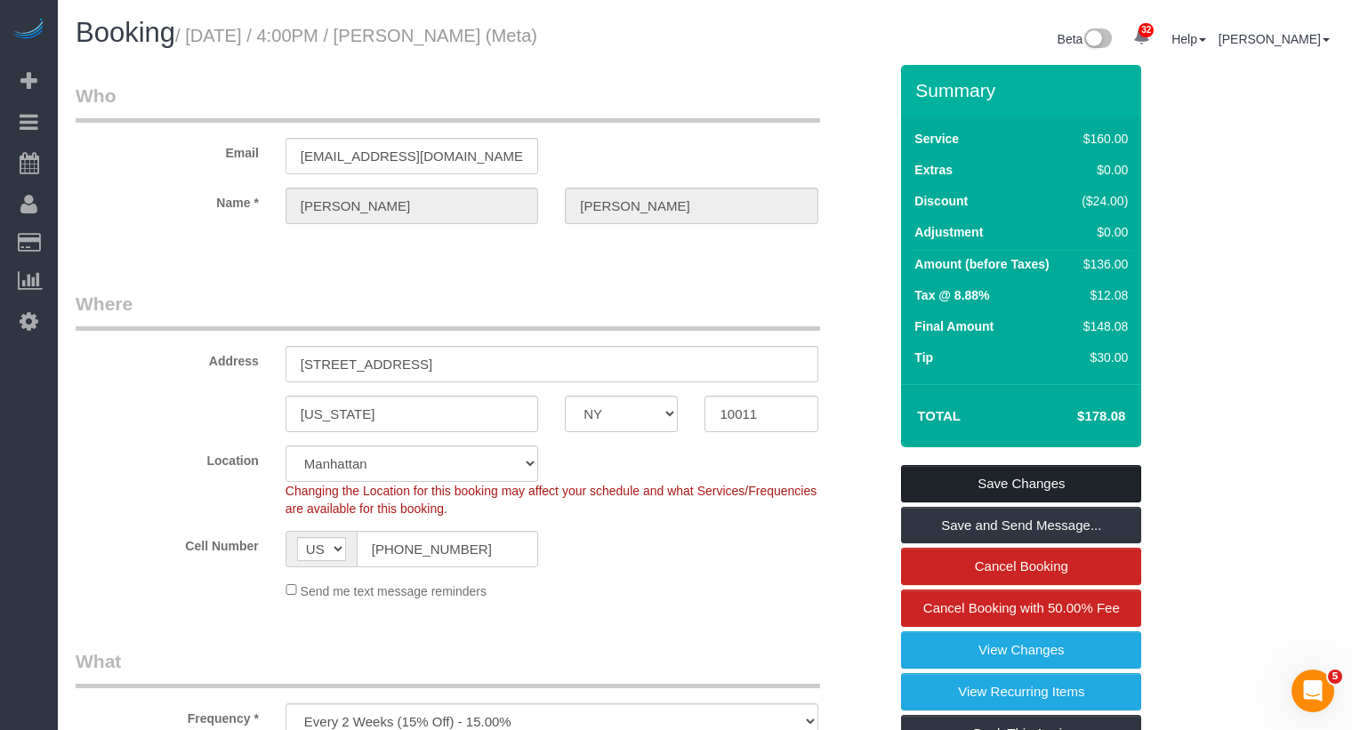
click at [1016, 478] on link "Save Changes" at bounding box center [1021, 483] width 240 height 37
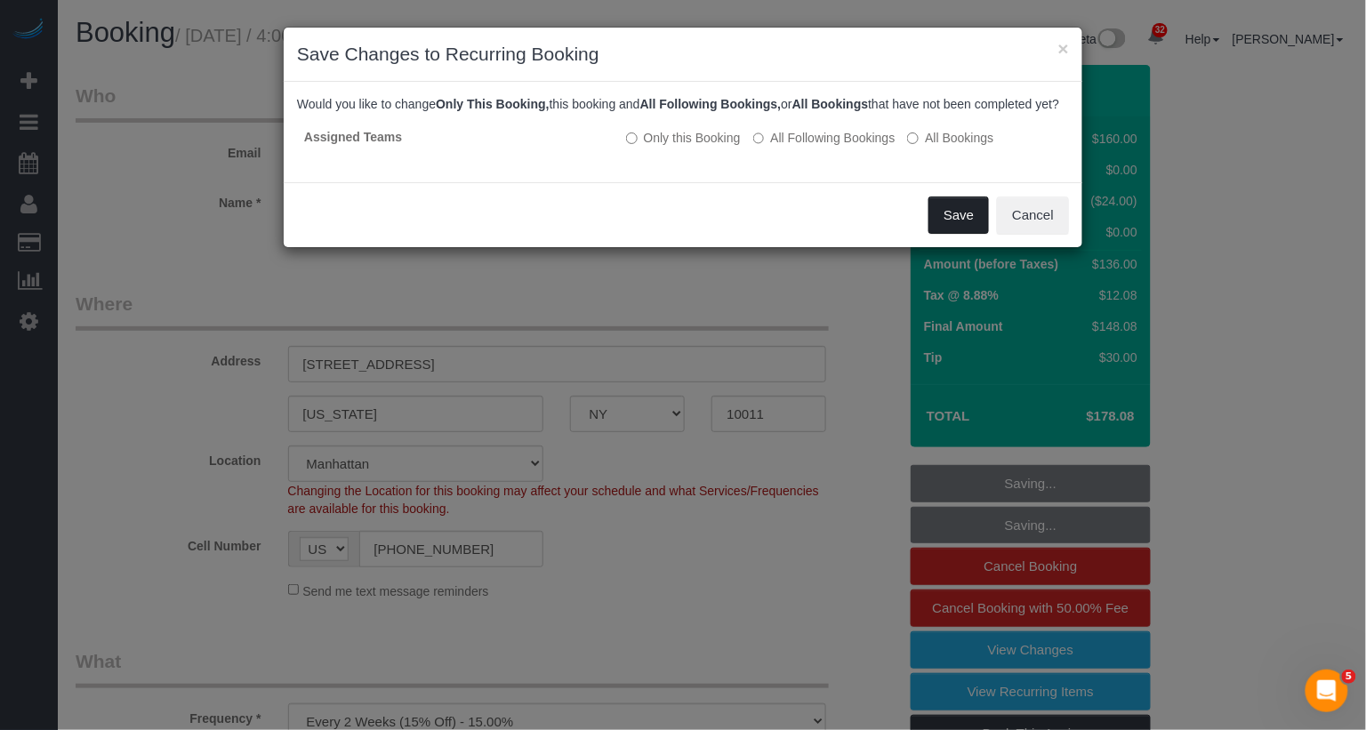
click at [966, 234] on button "Save" at bounding box center [958, 215] width 60 height 37
